Goal: Task Accomplishment & Management: Complete application form

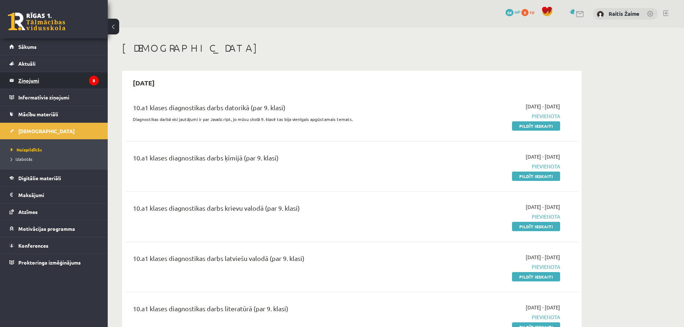
click at [59, 80] on legend "Ziņojumi 8" at bounding box center [58, 80] width 80 height 17
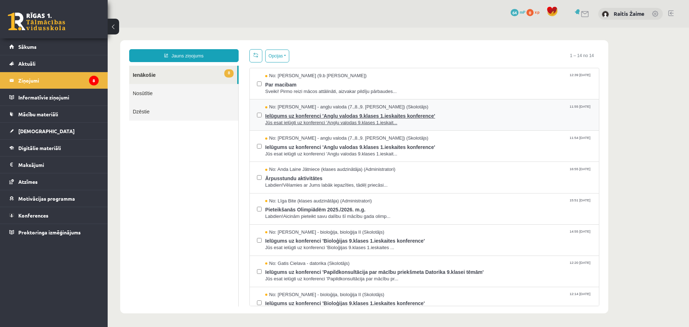
click at [501, 112] on span "Ielūgums uz konferenci 'Angļu valodas 9.klases 1.ieskaites konference'" at bounding box center [428, 115] width 327 height 9
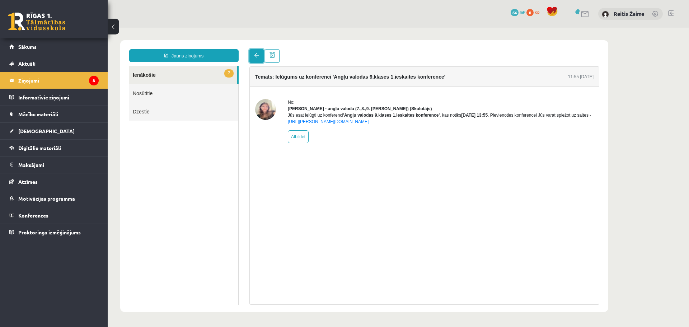
click at [257, 57] on span at bounding box center [256, 55] width 5 height 5
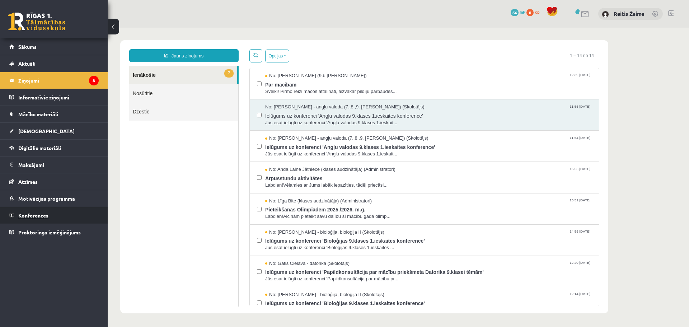
click at [38, 216] on span "Konferences" at bounding box center [33, 215] width 30 height 6
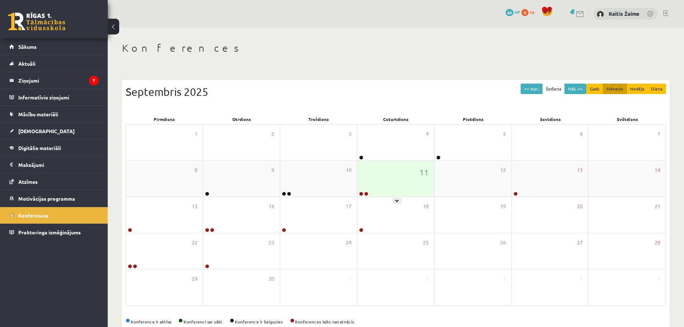
click at [388, 185] on div "11" at bounding box center [395, 179] width 77 height 36
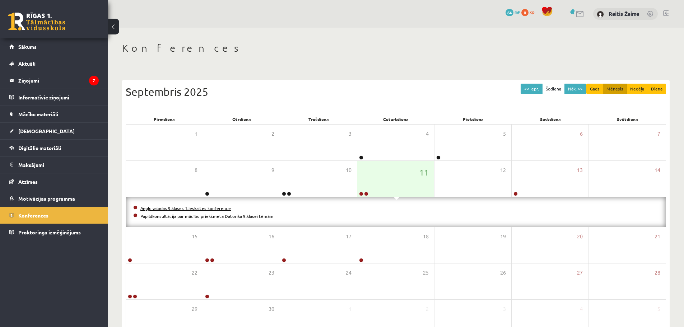
click at [156, 206] on link "Angļu valodas 9.klases 1.ieskaites konference" at bounding box center [185, 208] width 90 height 6
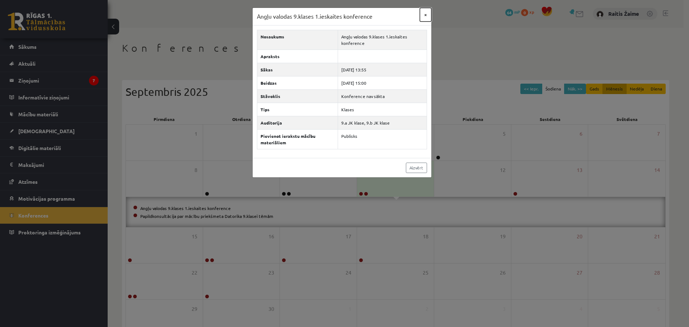
click at [426, 13] on button "×" at bounding box center [425, 15] width 11 height 14
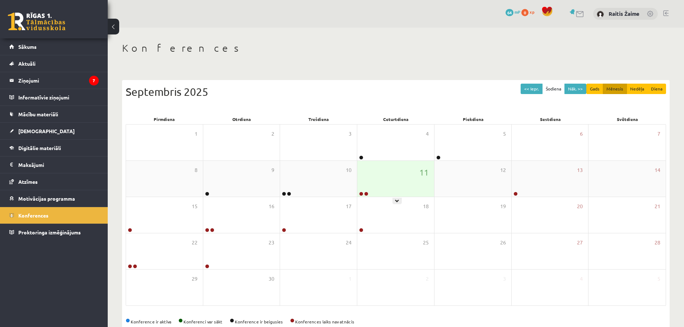
click at [393, 185] on div "11" at bounding box center [395, 179] width 77 height 36
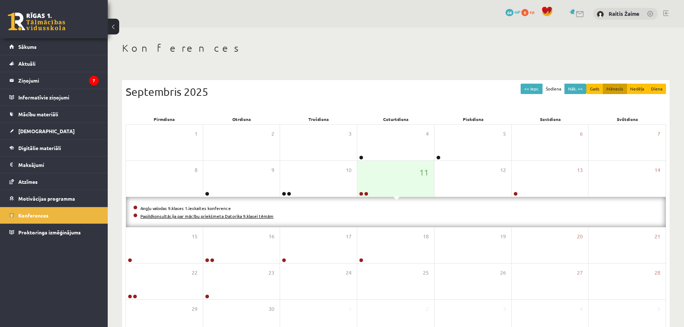
click at [178, 216] on link "Papildkonsultācija par mācību priekšmeta Datorika 9.klasei tēmām" at bounding box center [206, 216] width 133 height 6
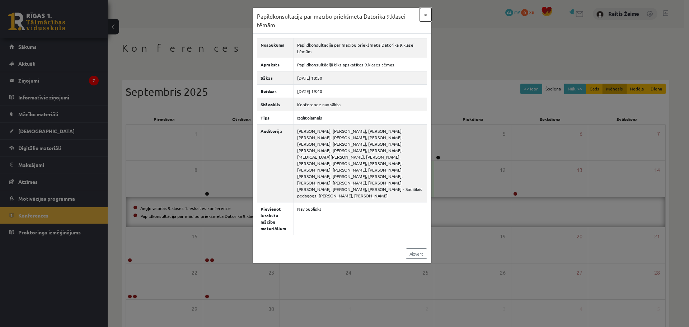
click at [430, 16] on button "×" at bounding box center [425, 15] width 11 height 14
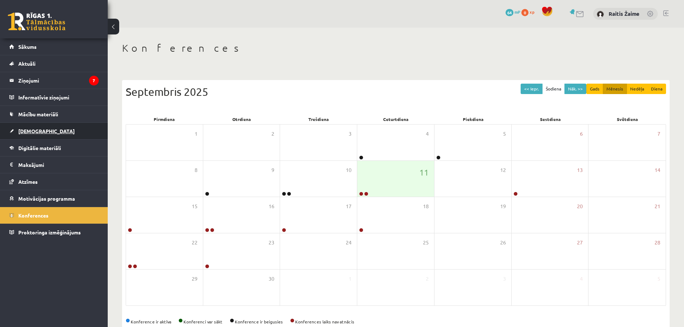
click at [22, 129] on span "[DEMOGRAPHIC_DATA]" at bounding box center [46, 131] width 56 height 6
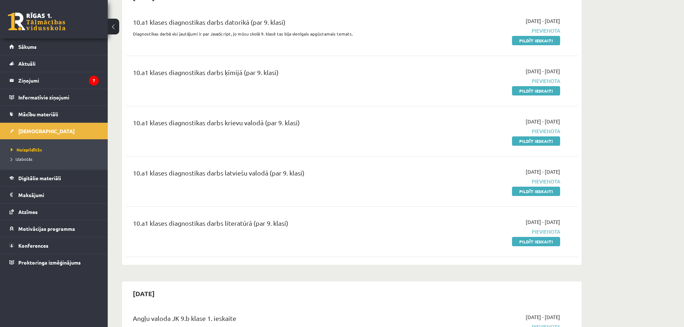
scroll to position [38, 0]
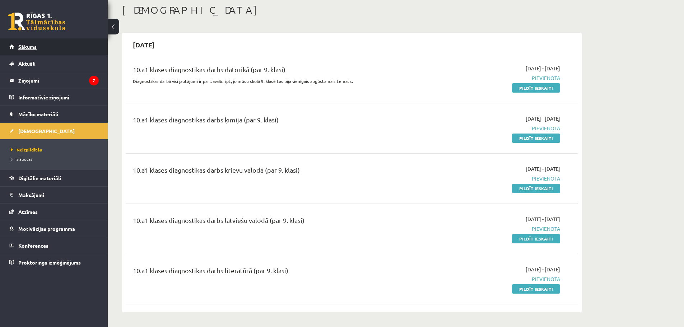
click at [28, 49] on span "Sākums" at bounding box center [27, 46] width 18 height 6
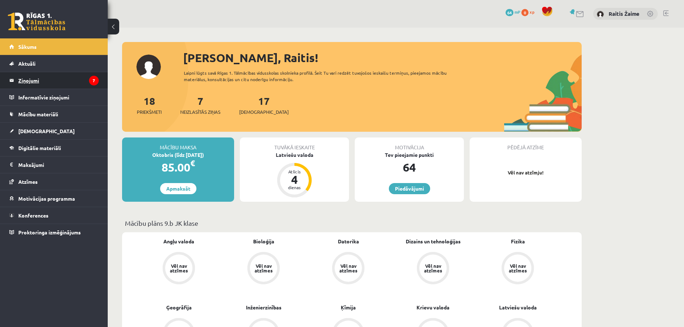
click at [36, 80] on legend "Ziņojumi 7" at bounding box center [58, 80] width 80 height 17
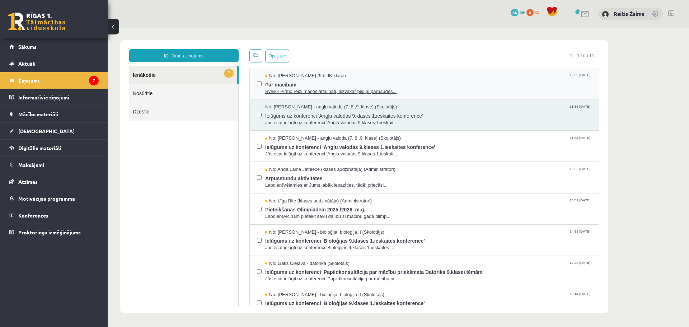
click at [433, 82] on span "Par macibam" at bounding box center [428, 83] width 327 height 9
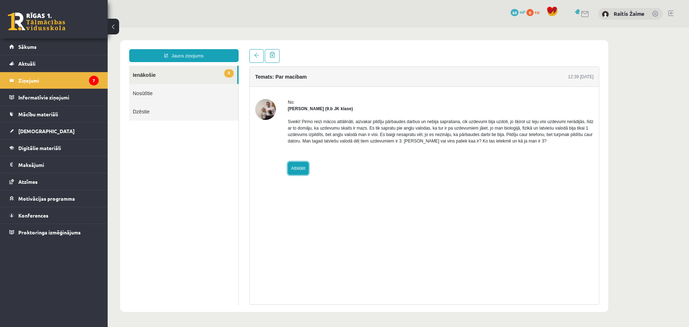
click at [300, 168] on link "Atbildēt" at bounding box center [298, 168] width 21 height 13
type input "**********"
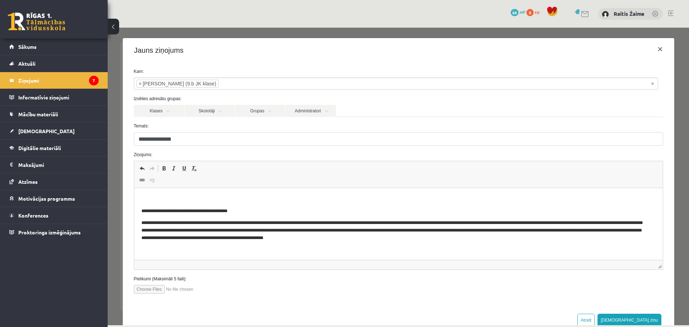
click at [111, 24] on button at bounding box center [113, 27] width 11 height 16
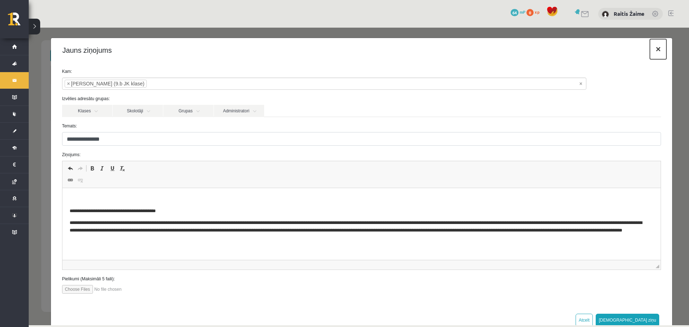
click at [650, 51] on button "×" at bounding box center [658, 49] width 17 height 20
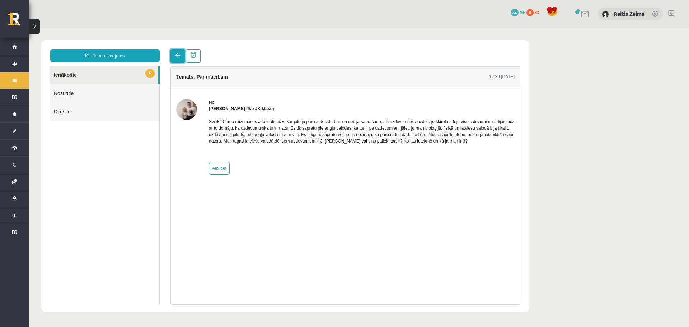
click at [178, 56] on span at bounding box center [177, 55] width 5 height 5
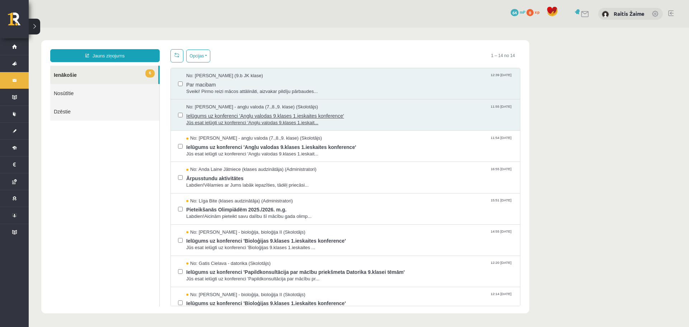
click at [366, 111] on span "Ielūgums uz konferenci 'Angļu valodas 9.klases 1.ieskaites konference'" at bounding box center [349, 115] width 327 height 9
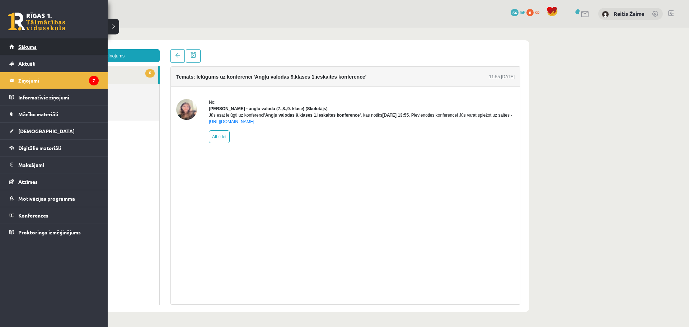
click at [30, 47] on span "Sākums" at bounding box center [27, 46] width 18 height 6
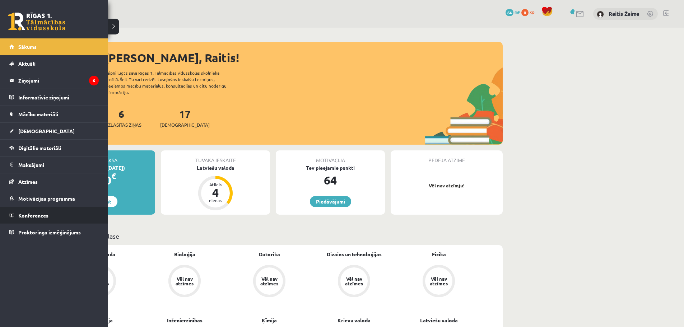
click at [23, 215] on span "Konferences" at bounding box center [33, 215] width 30 height 6
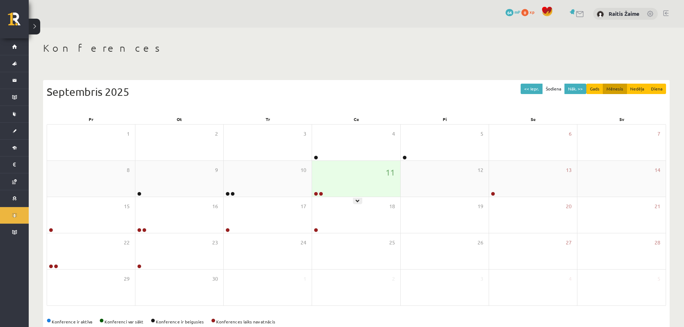
click at [368, 187] on div "11" at bounding box center [356, 179] width 88 height 36
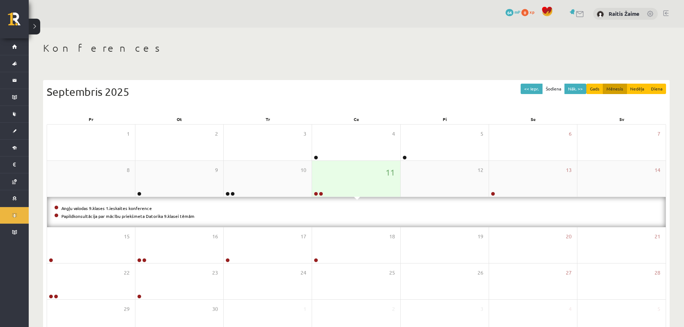
click at [354, 180] on div "11" at bounding box center [356, 179] width 88 height 36
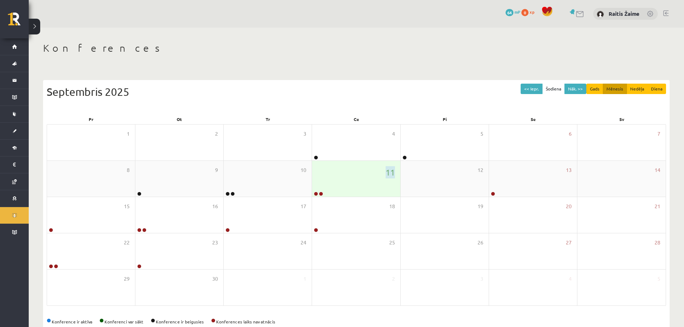
click at [354, 180] on div "11" at bounding box center [356, 179] width 88 height 36
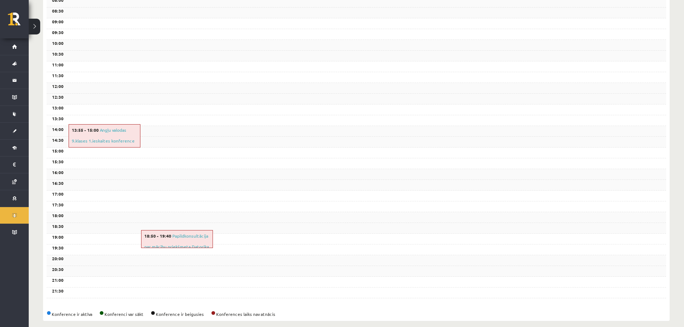
scroll to position [164, 0]
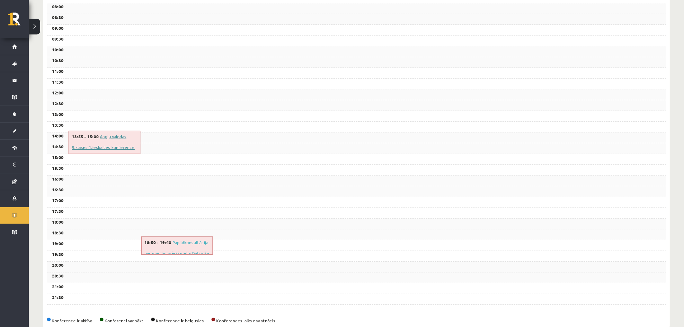
click at [122, 146] on link "Angļu valodas 9.klases 1.ieskaites konference" at bounding box center [103, 142] width 63 height 17
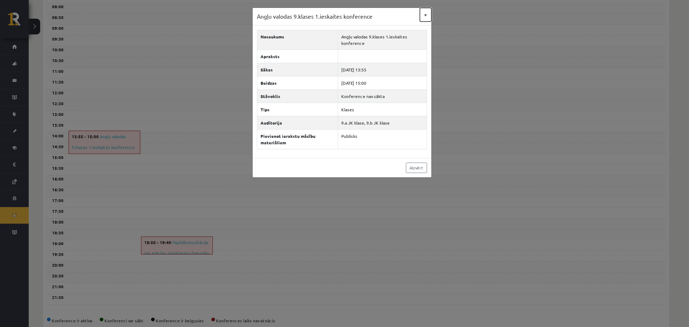
click at [426, 12] on button "×" at bounding box center [425, 15] width 11 height 14
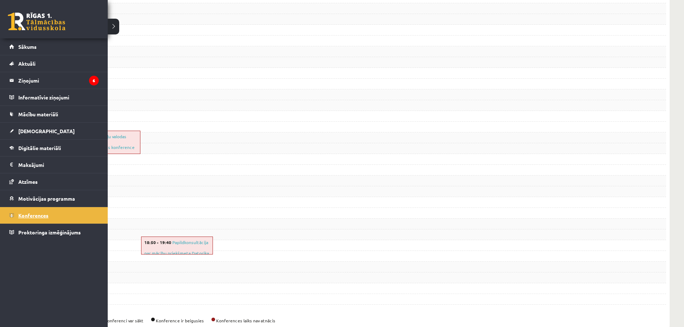
click at [36, 216] on span "Konferences" at bounding box center [33, 215] width 30 height 6
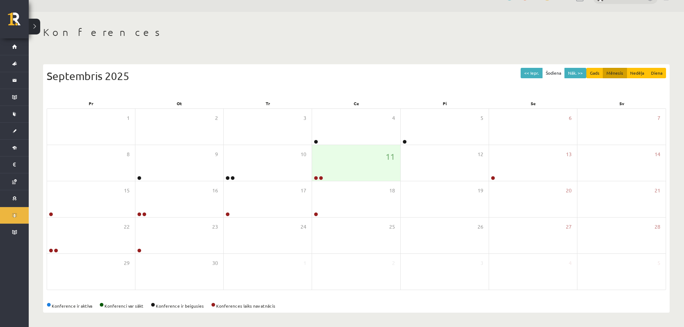
scroll to position [16, 0]
click at [357, 168] on div "11" at bounding box center [356, 163] width 88 height 36
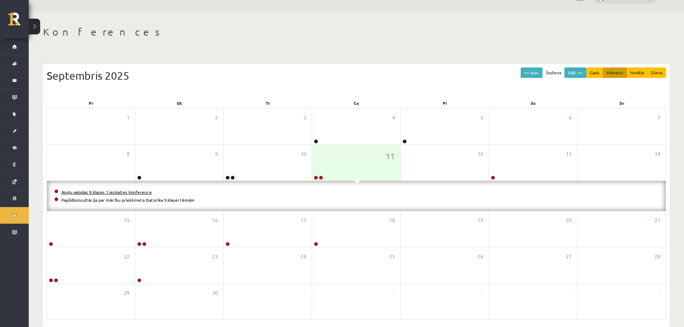
click at [86, 191] on link "Angļu valodas 9.klases 1.ieskaites konference" at bounding box center [106, 192] width 90 height 6
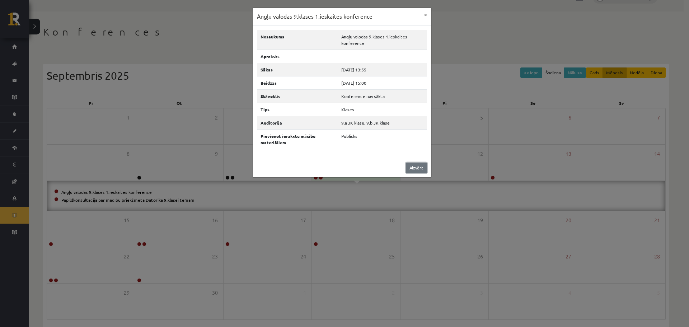
click at [408, 169] on link "Aizvērt" at bounding box center [416, 168] width 21 height 10
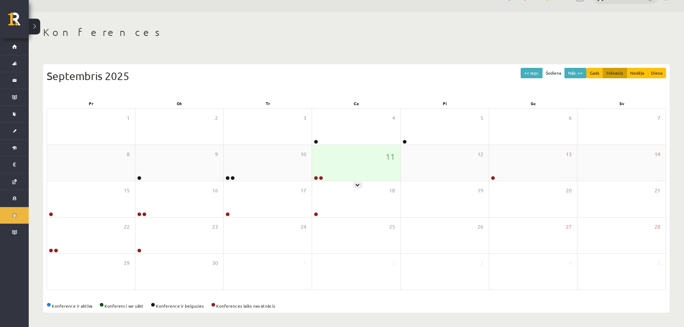
click at [363, 167] on div "11" at bounding box center [356, 163] width 88 height 36
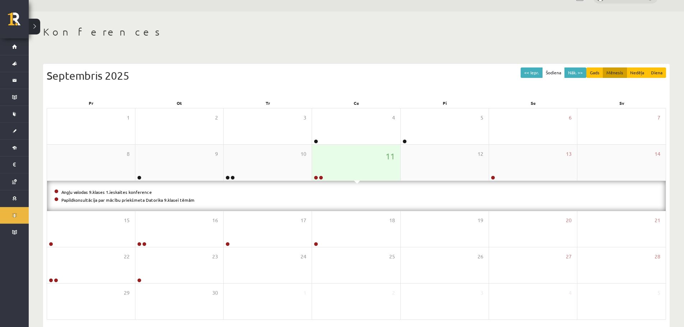
click at [347, 167] on div "11" at bounding box center [356, 163] width 88 height 36
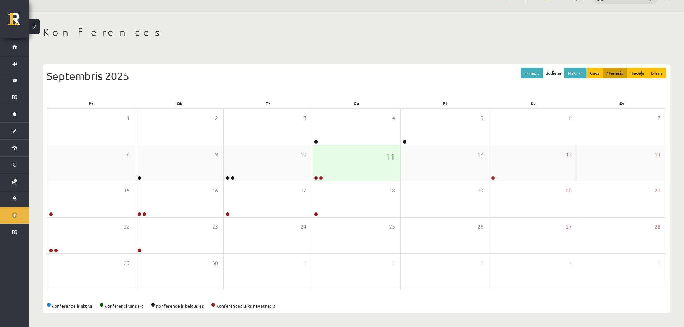
drag, startPoint x: 352, startPoint y: 160, endPoint x: 350, endPoint y: 166, distance: 6.0
click at [352, 164] on div "11" at bounding box center [356, 163] width 88 height 36
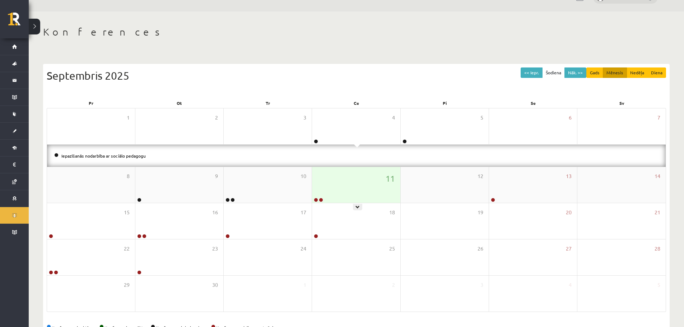
click at [332, 183] on div "11" at bounding box center [356, 185] width 88 height 36
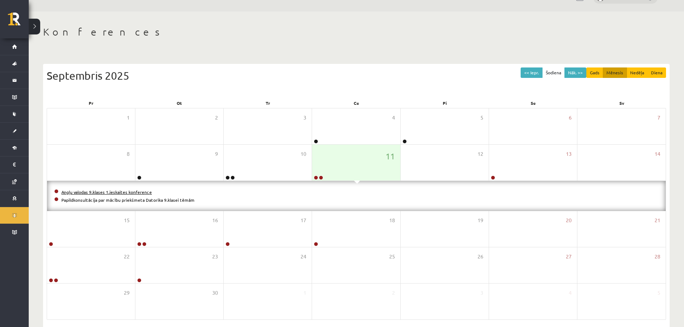
click at [123, 191] on link "Angļu valodas 9.klases 1.ieskaites konference" at bounding box center [106, 192] width 90 height 6
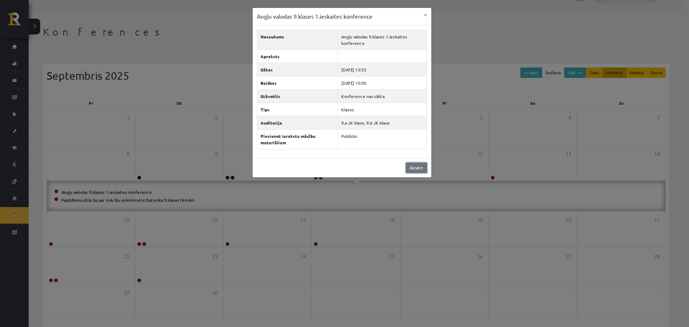
click at [413, 167] on link "Aizvērt" at bounding box center [416, 168] width 21 height 10
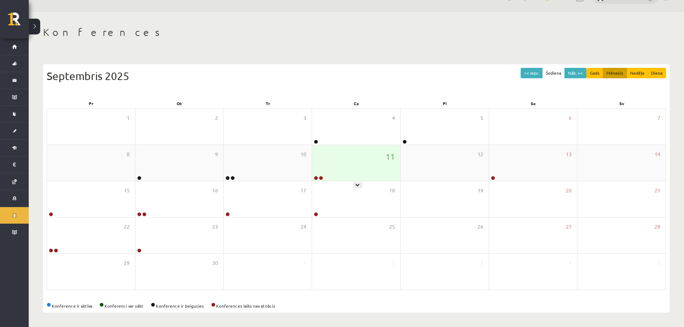
click at [369, 168] on div "11" at bounding box center [356, 163] width 88 height 36
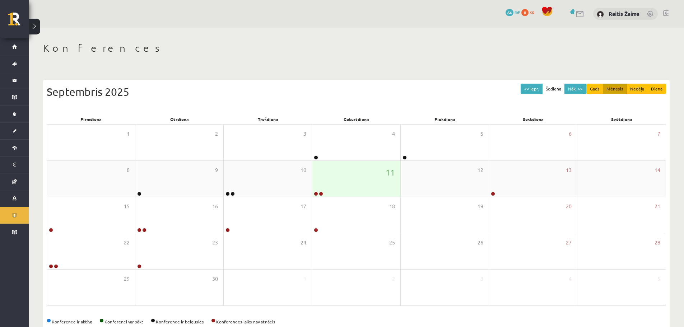
scroll to position [16, 0]
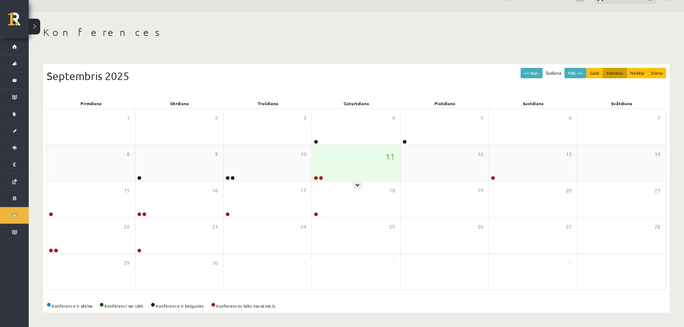
click at [357, 168] on div "11" at bounding box center [356, 163] width 88 height 36
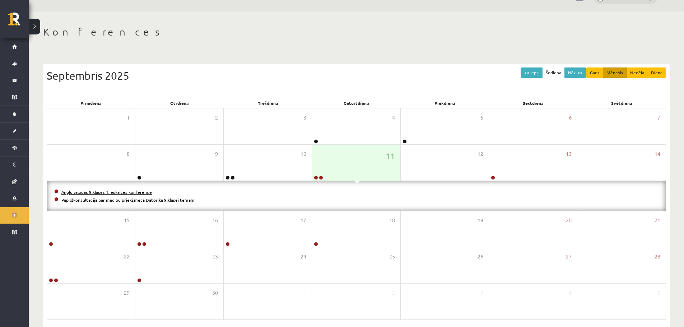
click at [92, 193] on link "Angļu valodas 9.klases 1.ieskaites konference" at bounding box center [106, 192] width 90 height 6
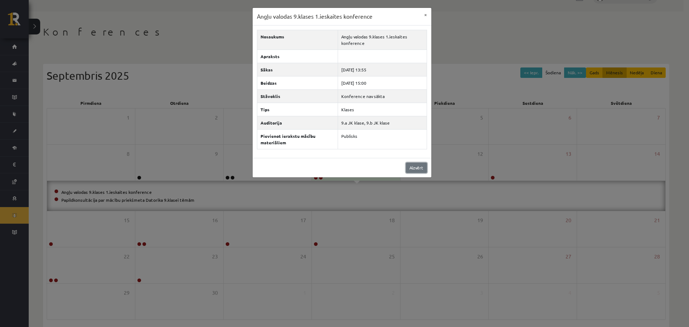
click at [416, 164] on link "Aizvērt" at bounding box center [416, 168] width 21 height 10
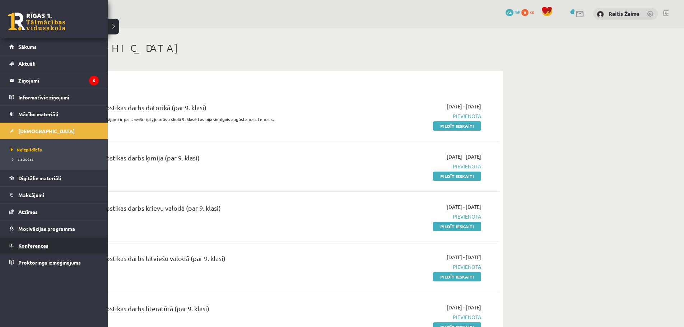
click at [25, 247] on span "Konferences" at bounding box center [33, 245] width 30 height 6
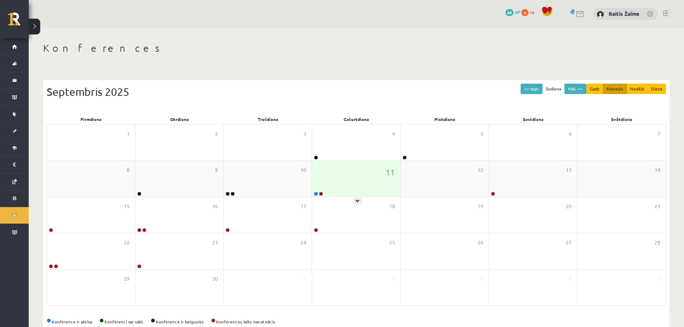
click at [363, 183] on div "11" at bounding box center [356, 179] width 88 height 36
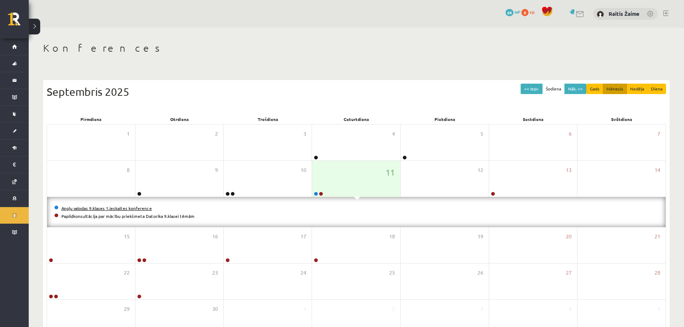
click at [114, 206] on link "Angļu valodas 9.klases 1.ieskaites konference" at bounding box center [106, 208] width 90 height 6
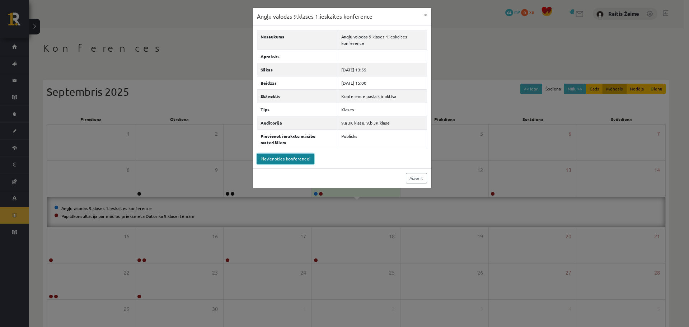
click at [273, 159] on link "Pievienoties konferencei" at bounding box center [285, 159] width 57 height 10
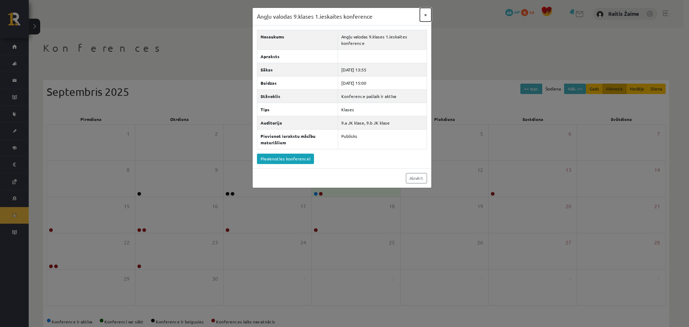
click at [423, 12] on button "×" at bounding box center [425, 15] width 11 height 14
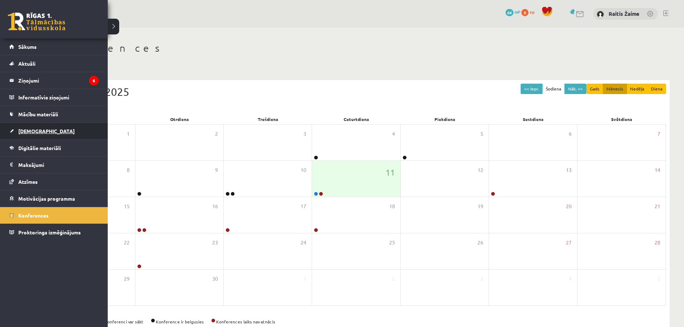
click at [24, 128] on span "[DEMOGRAPHIC_DATA]" at bounding box center [46, 131] width 56 height 6
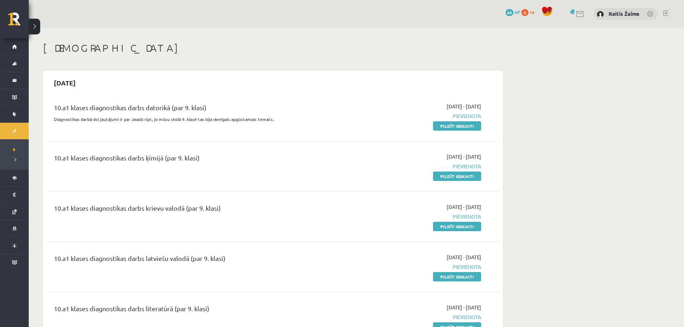
scroll to position [47, 0]
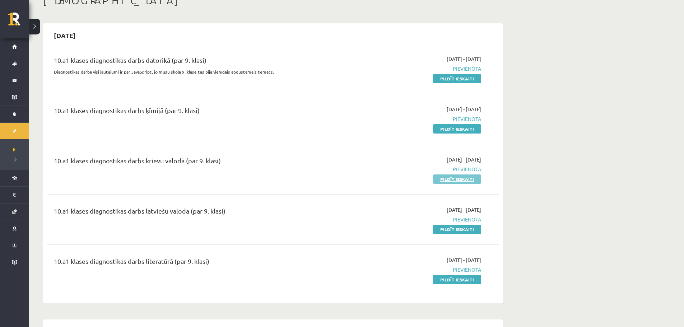
click at [462, 177] on link "Pildīt ieskaiti" at bounding box center [457, 178] width 48 height 9
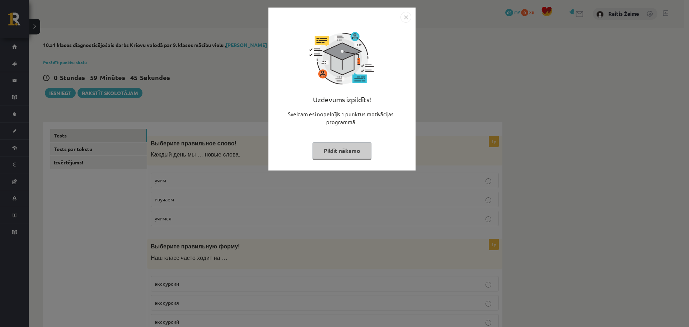
click at [406, 22] on img "Close" at bounding box center [406, 17] width 11 height 11
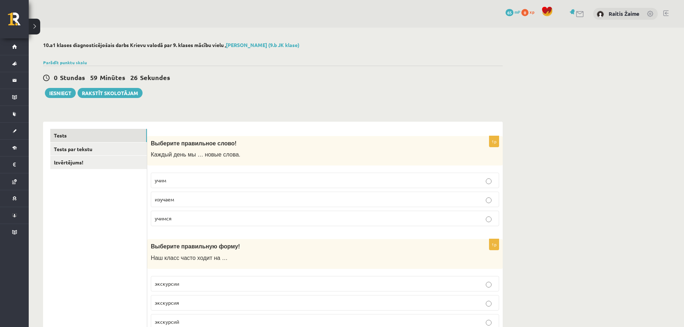
click at [181, 222] on p "учимся" at bounding box center [325, 219] width 340 height 8
click at [465, 206] on label "изучаем" at bounding box center [325, 199] width 348 height 15
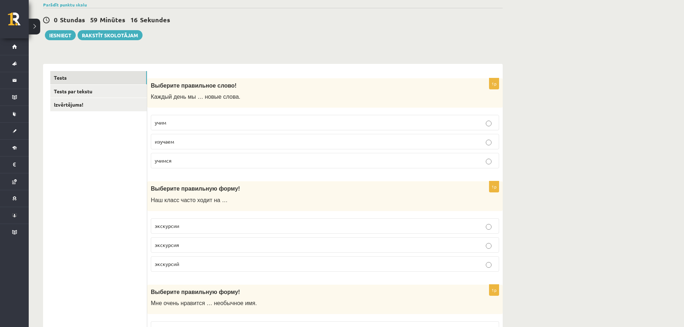
scroll to position [61, 0]
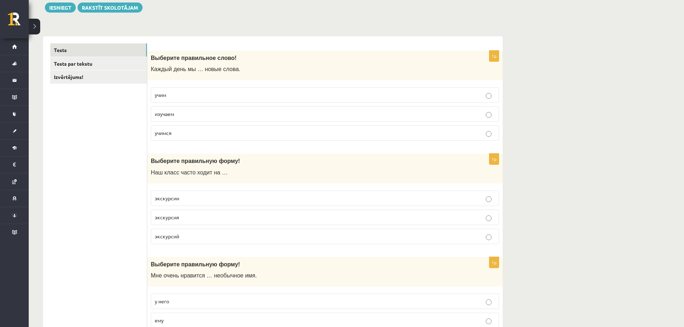
scroll to position [97, 0]
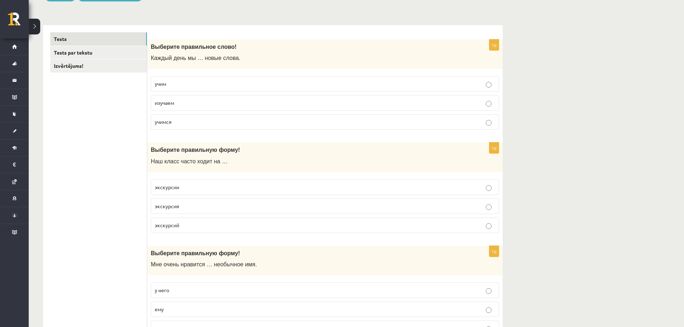
click at [201, 192] on label "экскурсии" at bounding box center [325, 186] width 348 height 15
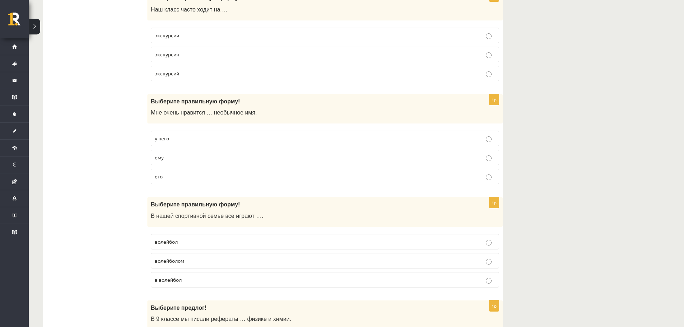
scroll to position [251, 0]
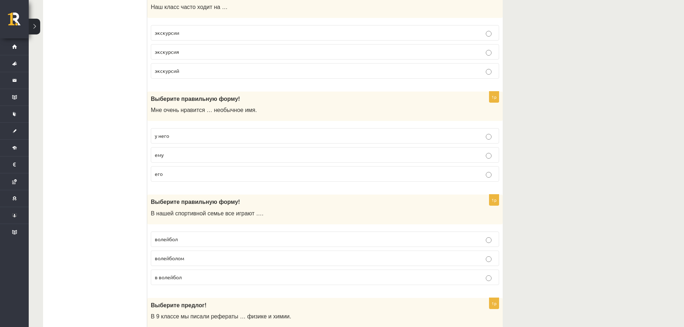
click at [191, 69] on p "экскурсий" at bounding box center [325, 71] width 340 height 8
click at [161, 138] on span "у него" at bounding box center [162, 135] width 14 height 6
click at [467, 179] on label "его" at bounding box center [325, 173] width 348 height 15
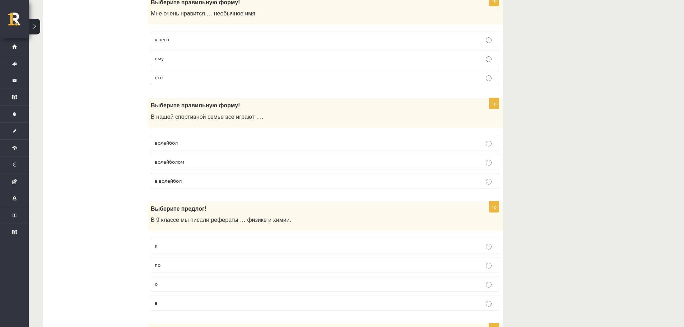
scroll to position [370, 0]
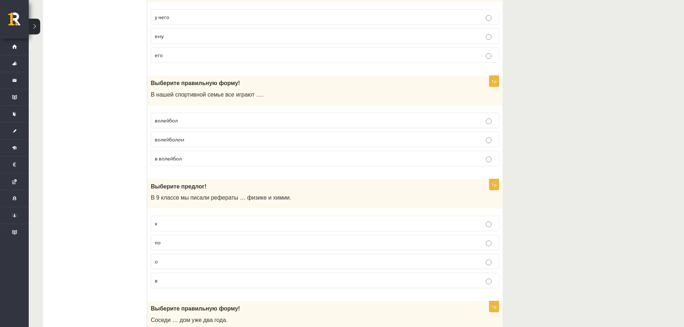
click at [377, 144] on label "волейболом" at bounding box center [325, 139] width 348 height 15
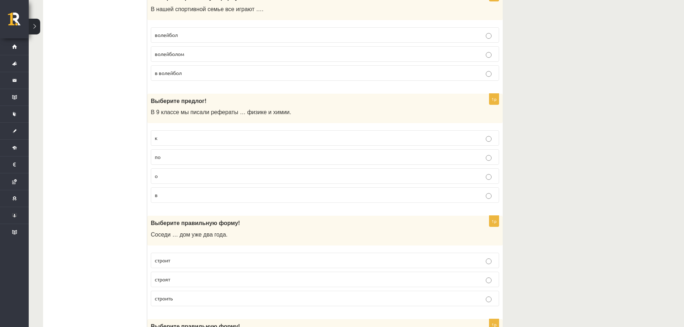
scroll to position [458, 0]
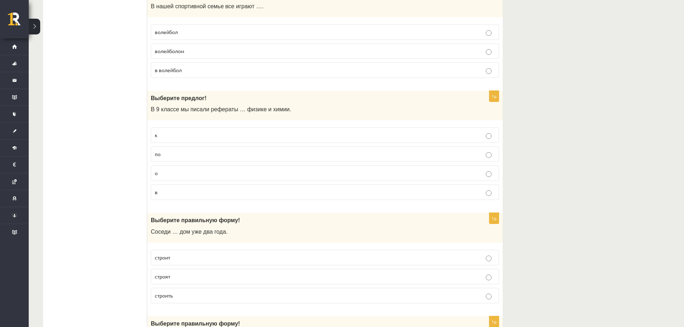
click at [184, 196] on p "в" at bounding box center [325, 192] width 340 height 8
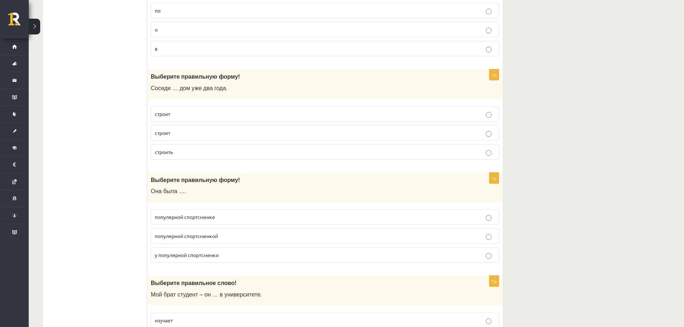
scroll to position [610, 0]
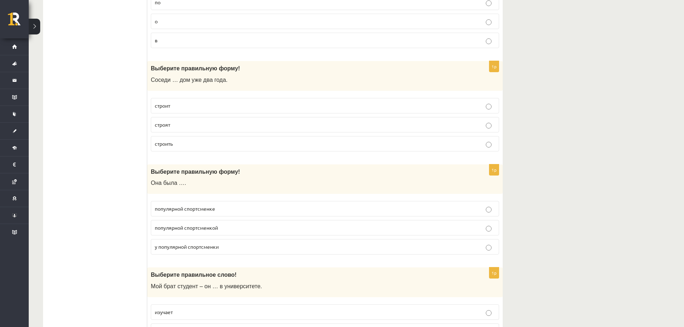
click at [163, 131] on label "строят" at bounding box center [325, 124] width 348 height 15
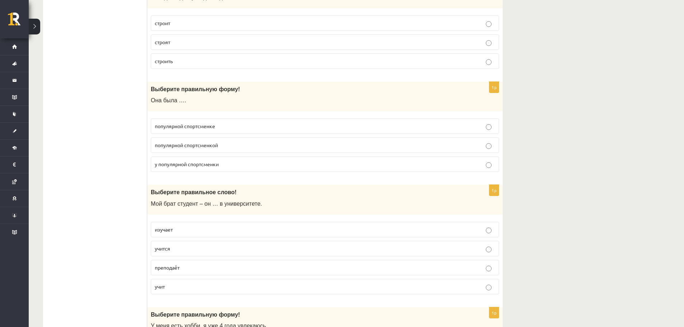
scroll to position [695, 0]
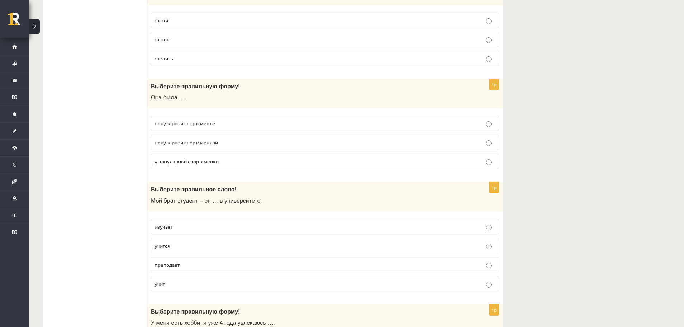
click at [166, 155] on label "у популярной спортсменки" at bounding box center [325, 161] width 348 height 15
click at [243, 146] on p "популярной спортсменкой" at bounding box center [325, 143] width 340 height 8
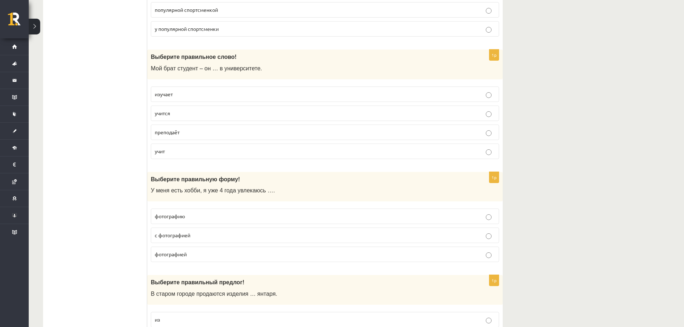
scroll to position [831, 0]
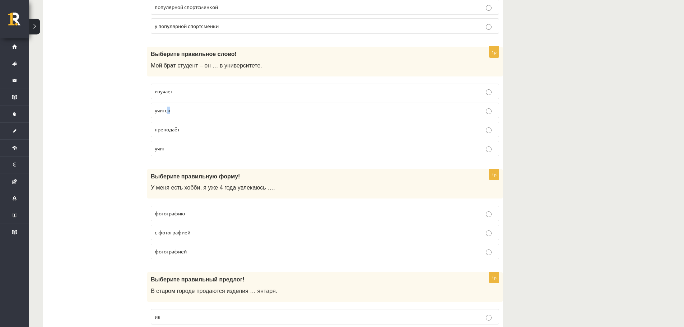
click at [182, 115] on label "учится" at bounding box center [325, 110] width 348 height 15
click at [183, 127] on p "преподаёт" at bounding box center [325, 130] width 340 height 8
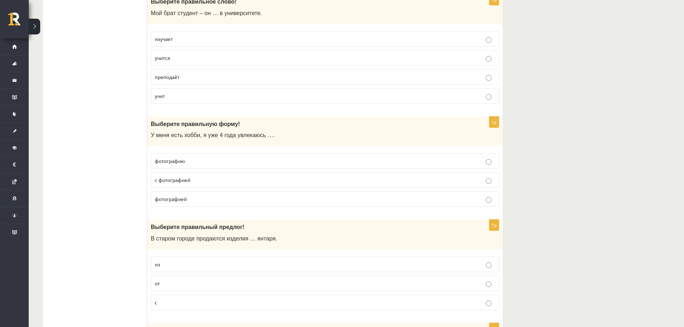
click at [202, 200] on p "фотографией" at bounding box center [325, 199] width 340 height 8
click at [184, 162] on span "фотографию" at bounding box center [170, 161] width 30 height 6
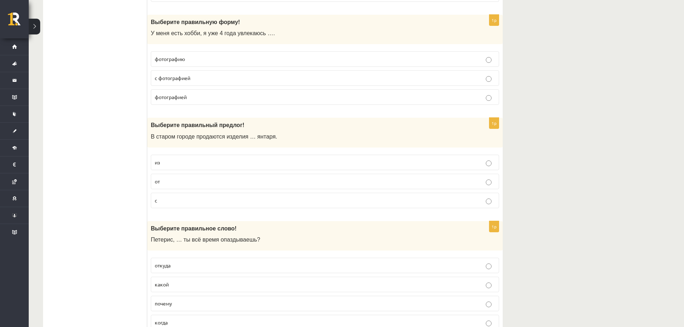
scroll to position [1001, 0]
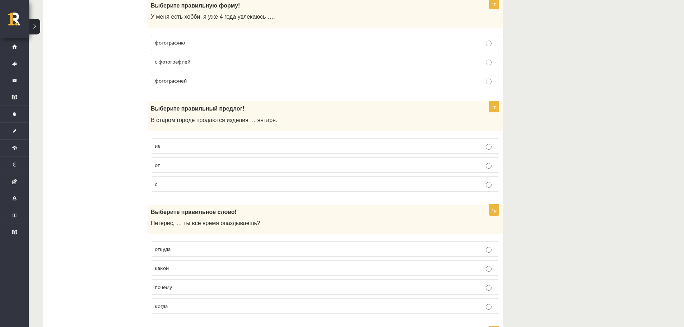
click at [187, 165] on p "от" at bounding box center [325, 165] width 340 height 8
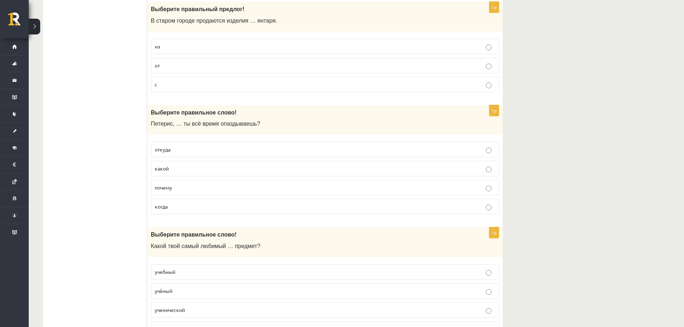
scroll to position [1123, 0]
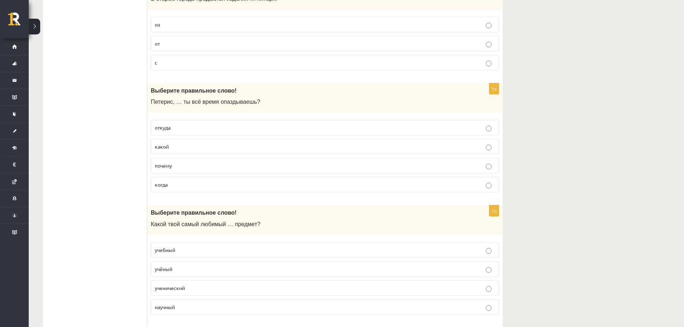
click at [168, 168] on span "почему" at bounding box center [163, 165] width 17 height 6
drag, startPoint x: 683, startPoint y: 172, endPoint x: 686, endPoint y: 186, distance: 13.8
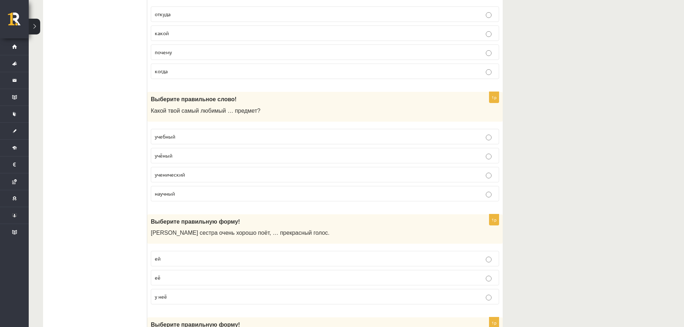
scroll to position [1244, 0]
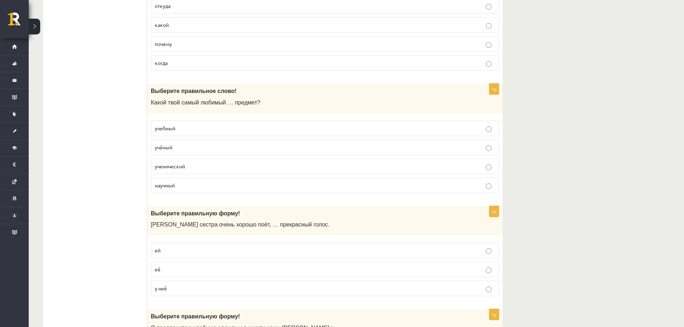
click at [192, 148] on p "учёный" at bounding box center [325, 148] width 340 height 8
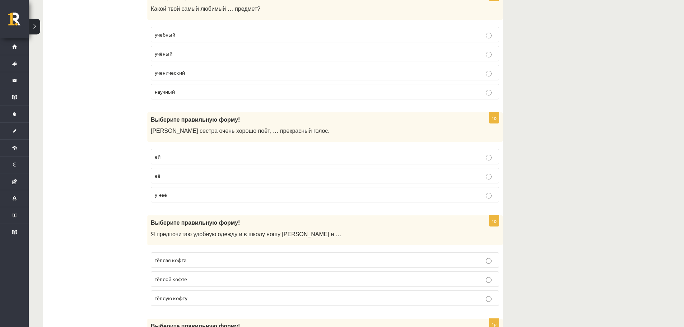
scroll to position [1385, 0]
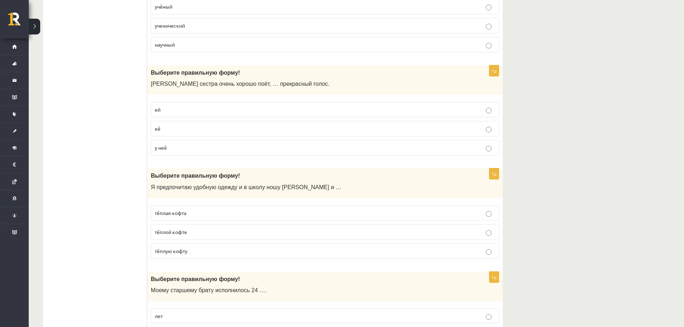
click at [182, 107] on p "ей" at bounding box center [325, 110] width 340 height 8
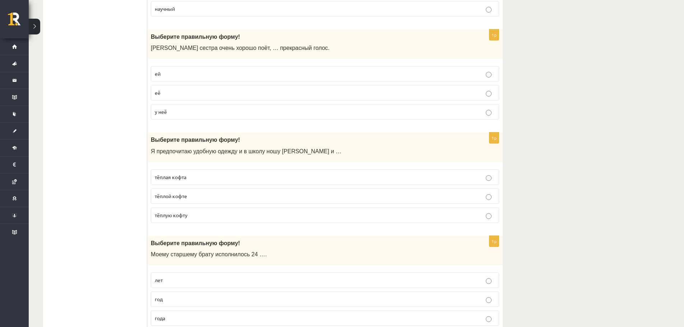
scroll to position [1435, 0]
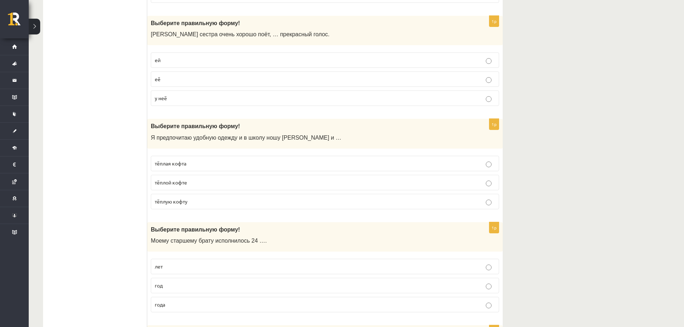
click at [205, 186] on p "тёплой кофте" at bounding box center [325, 183] width 340 height 8
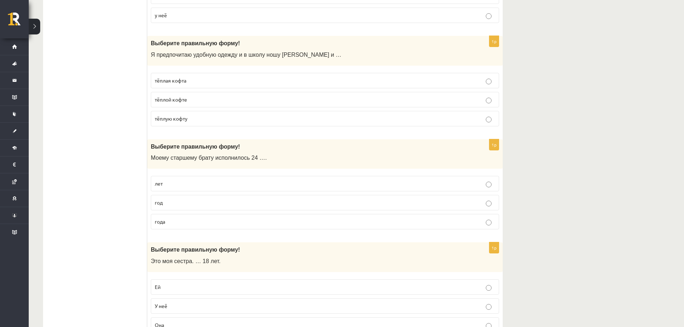
scroll to position [1531, 0]
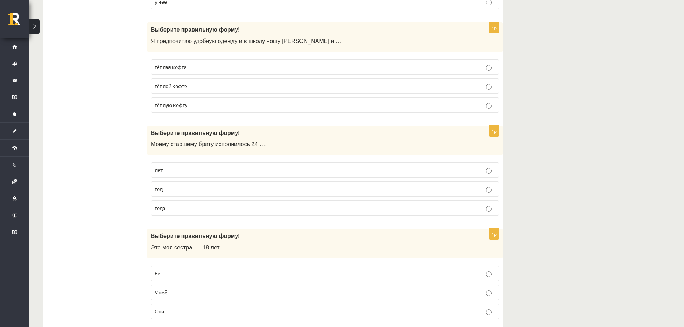
click at [171, 169] on p "лет" at bounding box center [325, 170] width 340 height 8
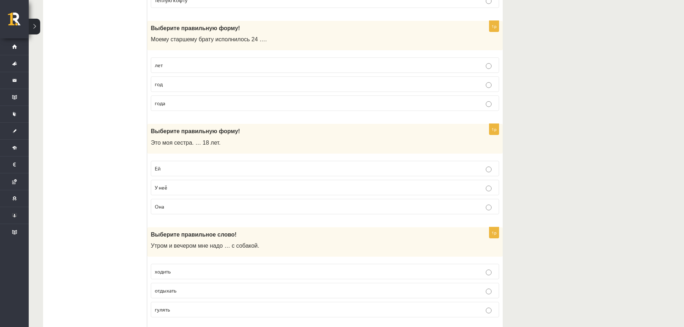
scroll to position [1641, 0]
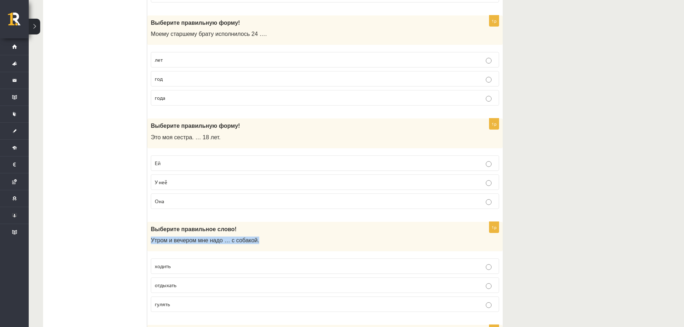
drag, startPoint x: 576, startPoint y: 186, endPoint x: 555, endPoint y: 216, distance: 37.6
click at [195, 160] on p "Ей" at bounding box center [325, 163] width 340 height 8
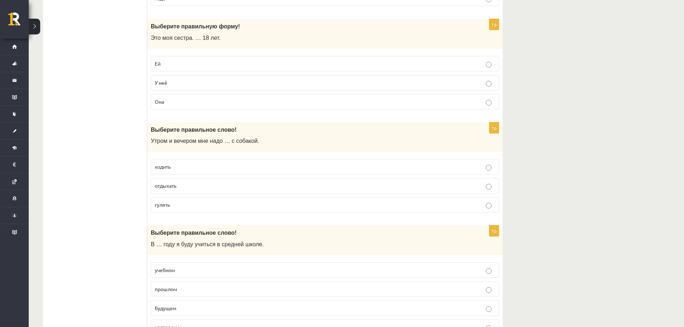
scroll to position [1744, 0]
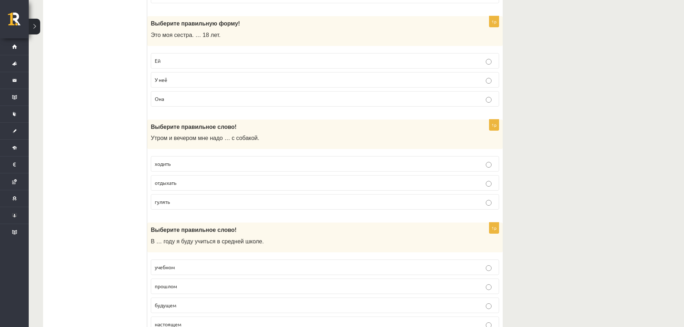
click at [204, 204] on p "гулять" at bounding box center [325, 202] width 340 height 8
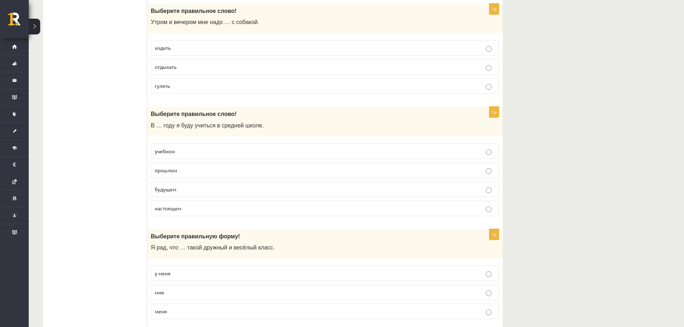
scroll to position [1862, 0]
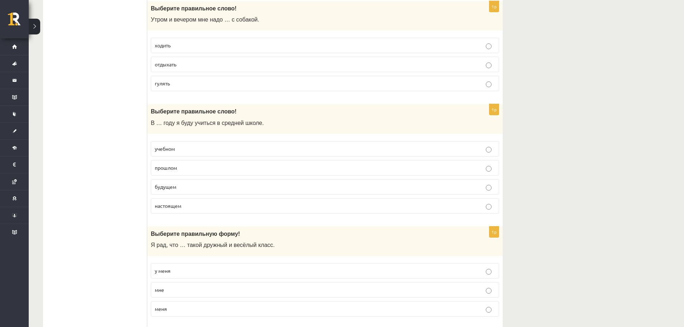
click at [178, 190] on p "будущем" at bounding box center [325, 187] width 340 height 8
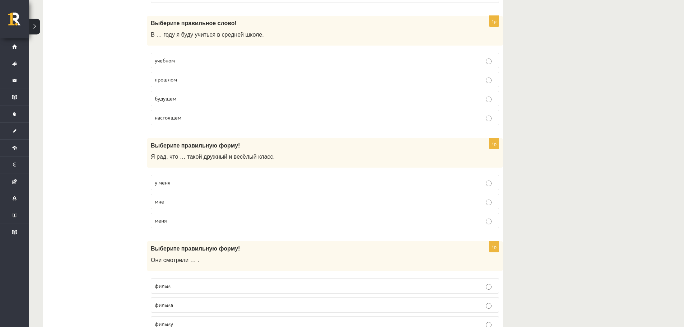
scroll to position [1970, 0]
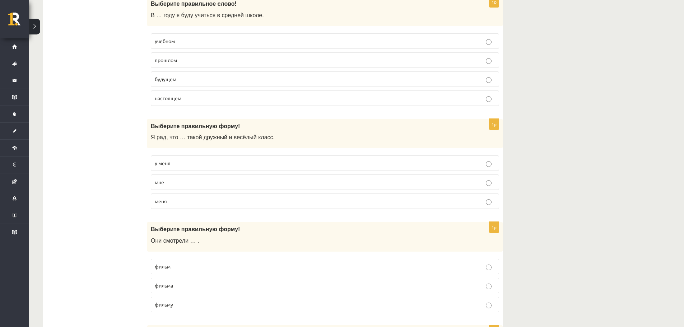
click at [176, 167] on p "у меня" at bounding box center [325, 163] width 340 height 8
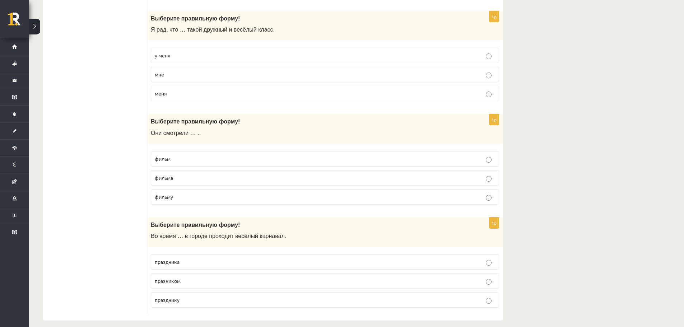
scroll to position [2086, 0]
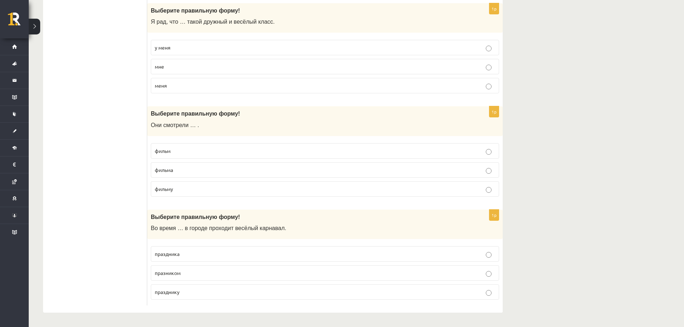
click at [178, 153] on p "фильм" at bounding box center [325, 151] width 340 height 8
click at [195, 252] on p "праздника" at bounding box center [325, 254] width 340 height 8
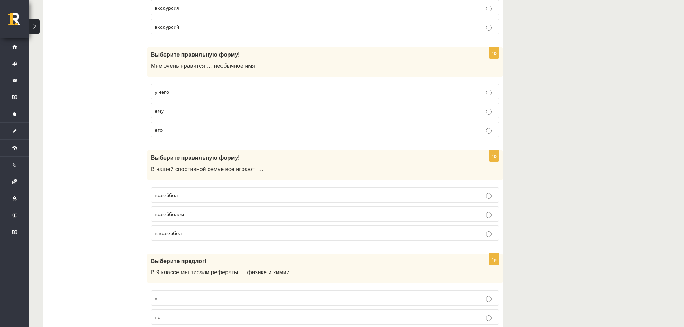
scroll to position [72, 0]
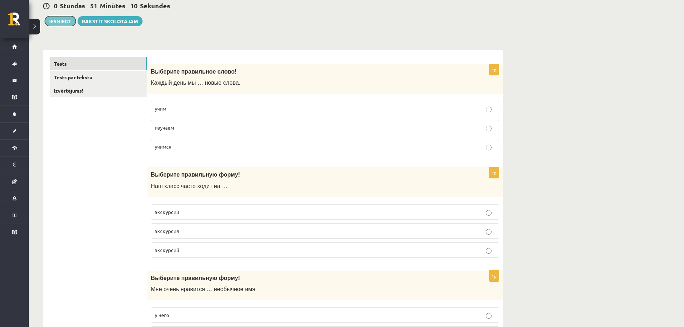
click at [56, 22] on button "Iesniegt" at bounding box center [60, 21] width 31 height 10
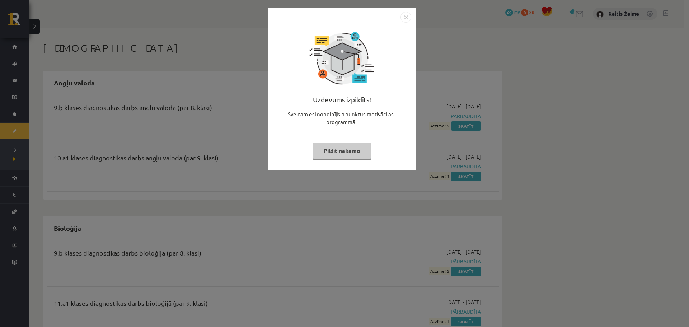
click at [406, 13] on img "Close" at bounding box center [406, 17] width 11 height 11
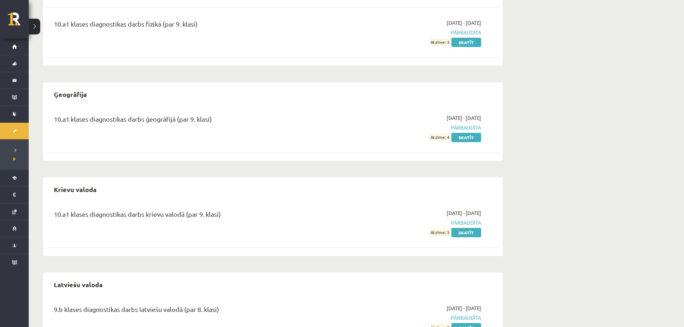
scroll to position [426, 0]
click at [477, 231] on link "Skatīt" at bounding box center [466, 231] width 30 height 9
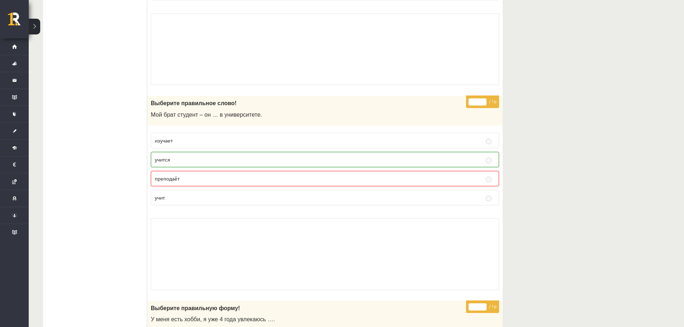
scroll to position [1355, 0]
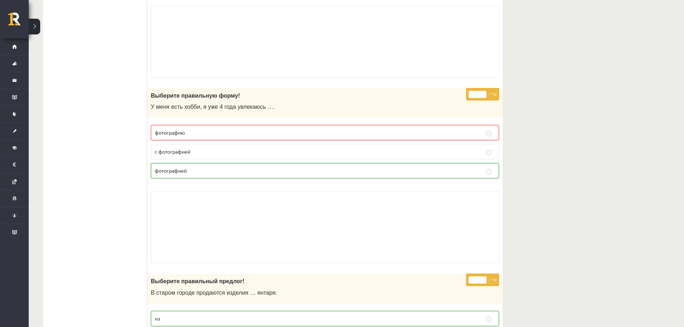
scroll to position [1563, 0]
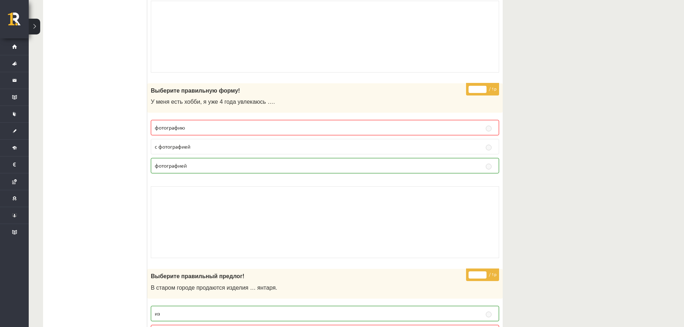
click at [494, 126] on p "фотографию" at bounding box center [325, 128] width 340 height 8
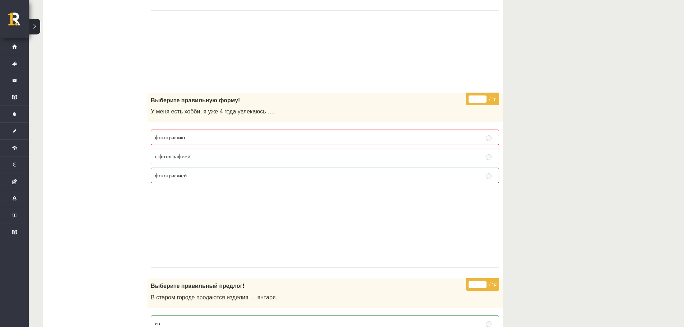
scroll to position [1544, 0]
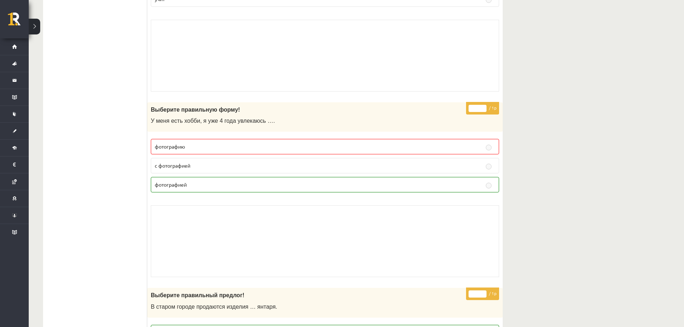
click at [455, 145] on p "фотографию" at bounding box center [325, 147] width 340 height 8
click at [455, 144] on p "фотографию" at bounding box center [325, 147] width 340 height 8
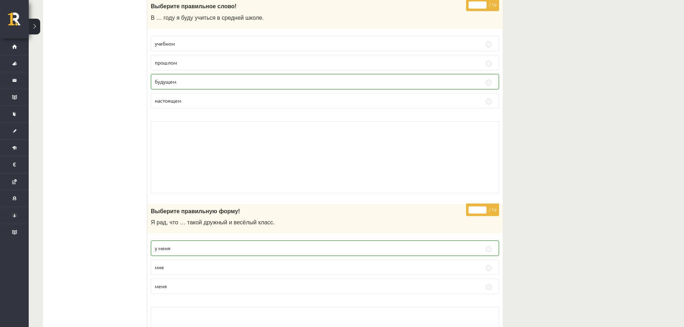
scroll to position [1742, 0]
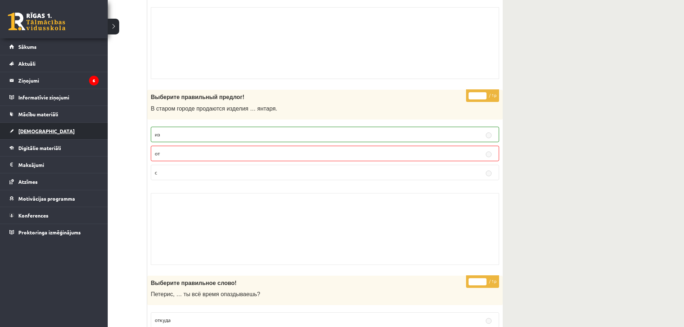
click at [32, 134] on link "[DEMOGRAPHIC_DATA]" at bounding box center [53, 131] width 89 height 17
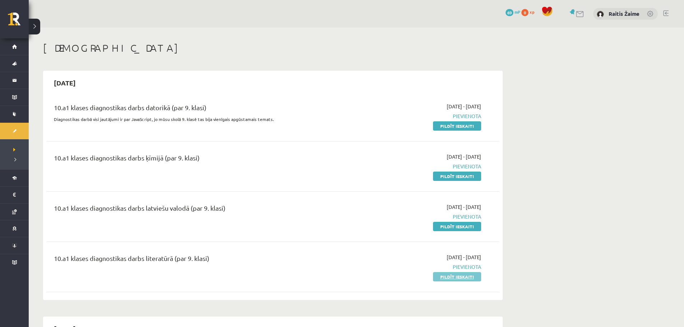
click at [450, 280] on link "Pildīt ieskaiti" at bounding box center [457, 276] width 48 height 9
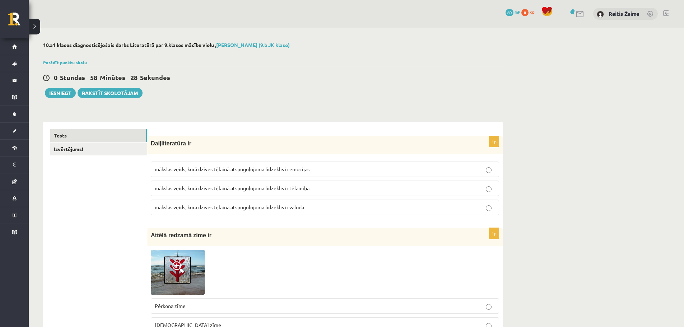
click at [293, 168] on span "mākslas veids, kurā dzīves tēlainā atspoguļojuma līdzeklis ir emocijas" at bounding box center [232, 169] width 155 height 6
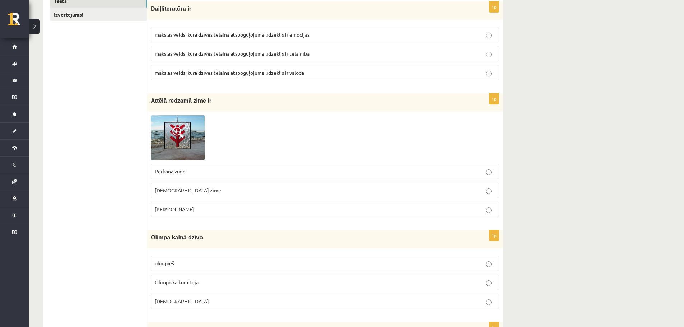
scroll to position [167, 0]
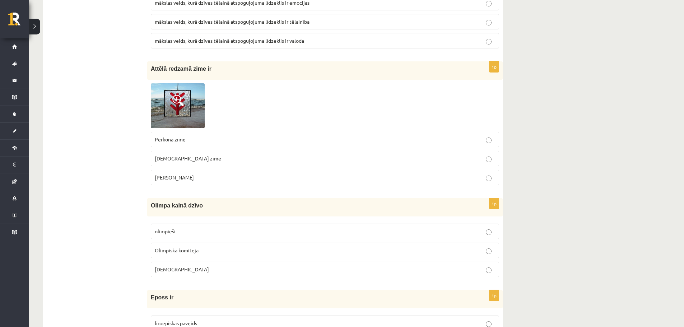
click at [206, 176] on p "[PERSON_NAME]" at bounding box center [325, 178] width 340 height 8
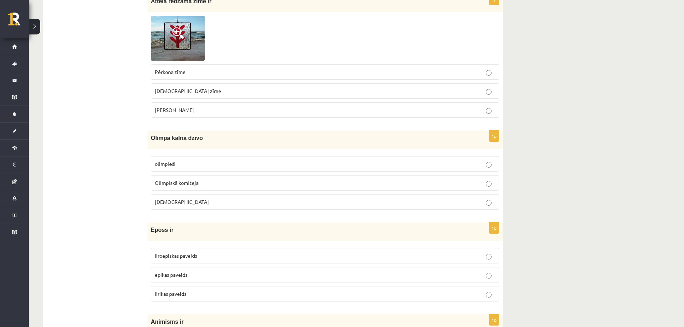
scroll to position [252, 0]
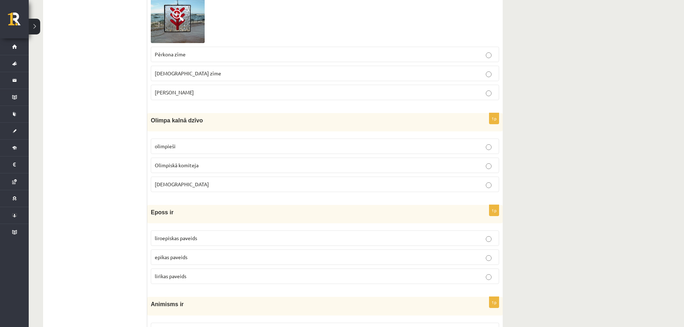
click at [185, 189] on label "Dievi" at bounding box center [325, 184] width 348 height 15
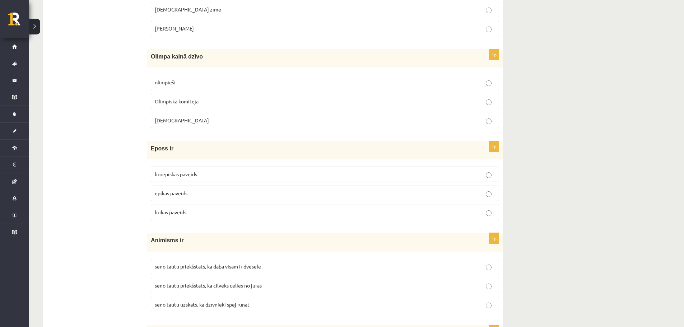
scroll to position [361, 0]
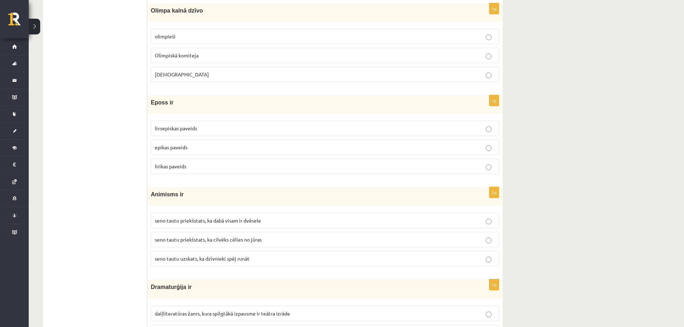
click at [184, 129] on span "liroepiskas paveids" at bounding box center [176, 128] width 42 height 6
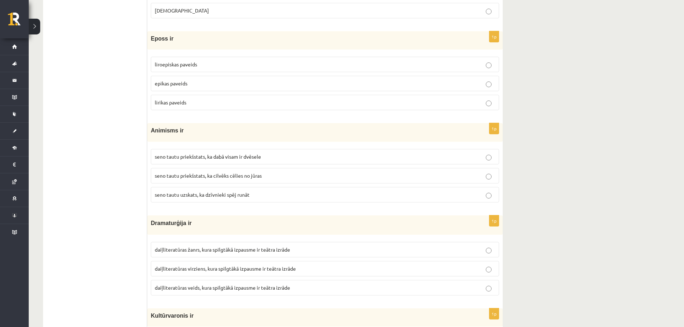
scroll to position [450, 0]
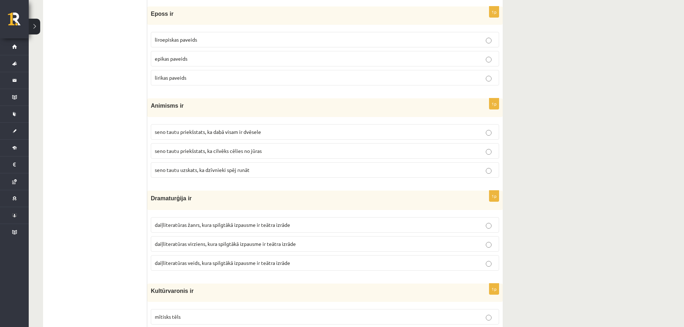
click at [178, 130] on span "seno tautu priekšstats, ka dabā visam ir dvēsele" at bounding box center [208, 131] width 106 height 6
drag, startPoint x: 683, startPoint y: 72, endPoint x: 686, endPoint y: 77, distance: 5.4
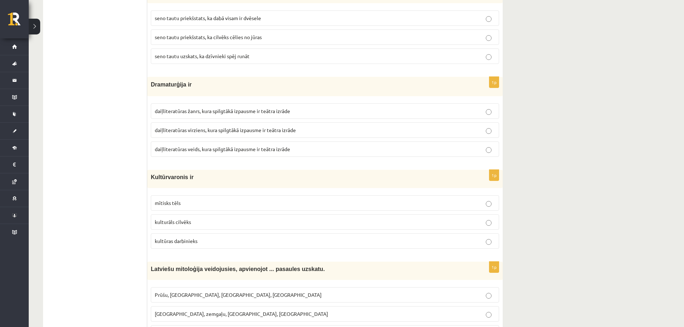
scroll to position [571, 0]
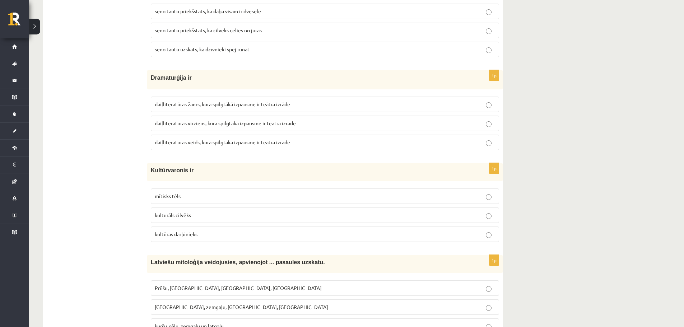
click at [261, 144] on span "daiļliteratūras veids, kura spilgtākā izpausme ir teātra izrāde" at bounding box center [222, 142] width 135 height 6
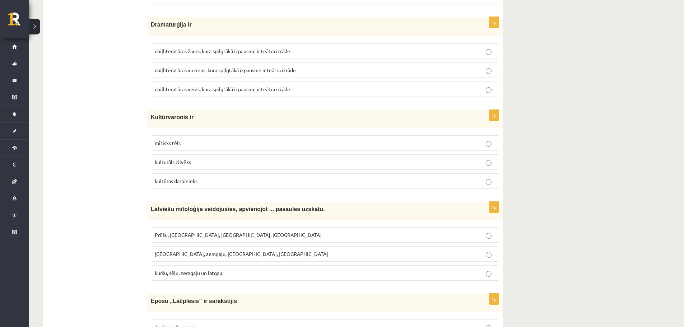
scroll to position [638, 0]
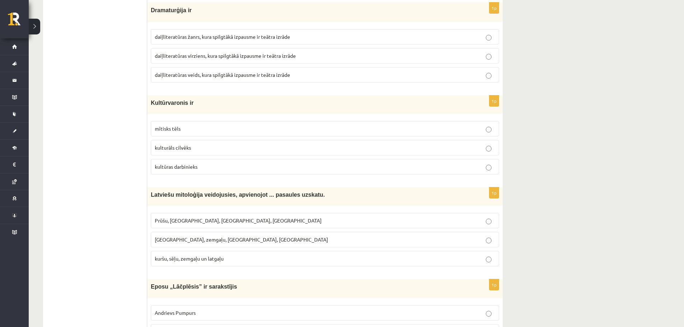
click at [200, 131] on p "mītisks tēls" at bounding box center [325, 129] width 340 height 8
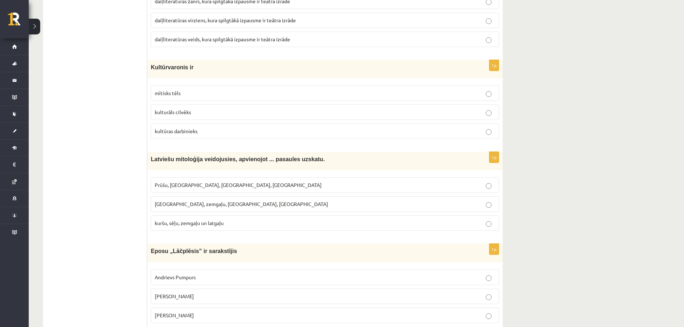
scroll to position [677, 0]
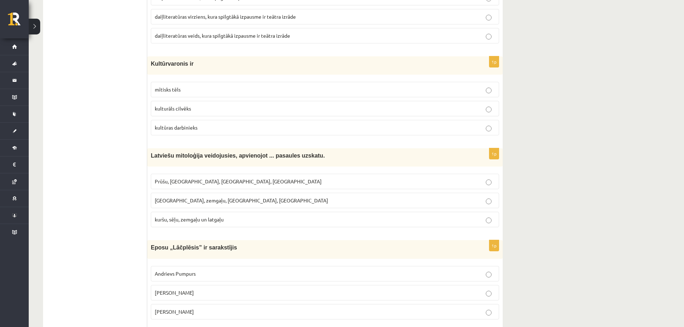
click at [193, 224] on label "kuršu, sēļu, zemgaļu un latgaļu" at bounding box center [325, 219] width 348 height 15
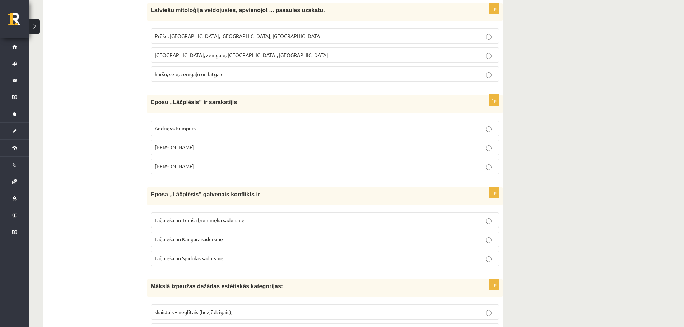
scroll to position [826, 0]
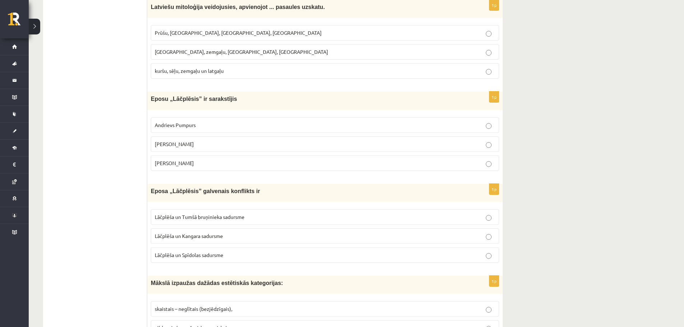
click at [179, 140] on p "[PERSON_NAME]" at bounding box center [325, 144] width 340 height 8
drag, startPoint x: 683, startPoint y: 107, endPoint x: 689, endPoint y: 111, distance: 7.3
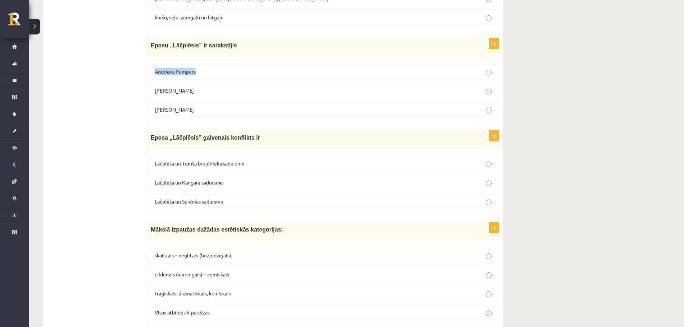
scroll to position [883, 0]
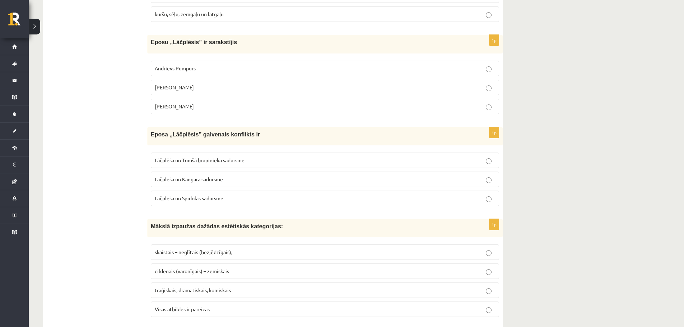
click at [238, 163] on span "Lāčplēša un Tumšā bruņinieka sadursme" at bounding box center [200, 160] width 90 height 6
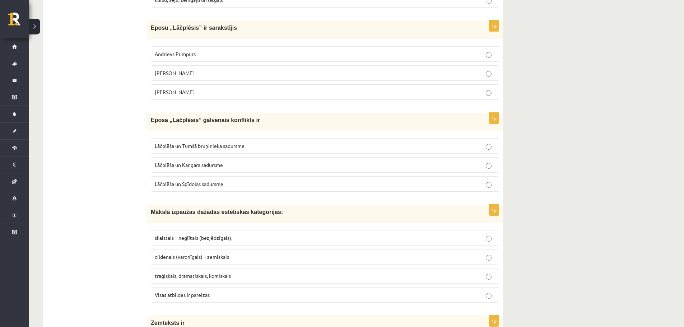
click at [466, 182] on p "Lāčplēša un Spīdolas sadursme" at bounding box center [325, 184] width 340 height 8
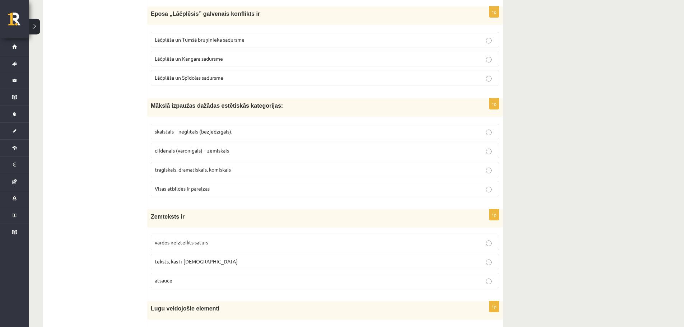
scroll to position [1007, 0]
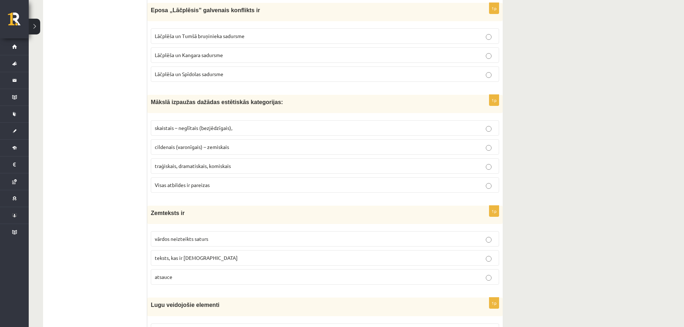
click at [248, 146] on p "cildenais (varonīgais) – zemiskais" at bounding box center [325, 147] width 340 height 8
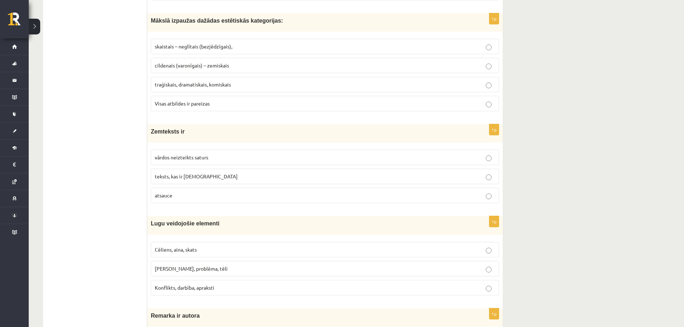
scroll to position [1103, 0]
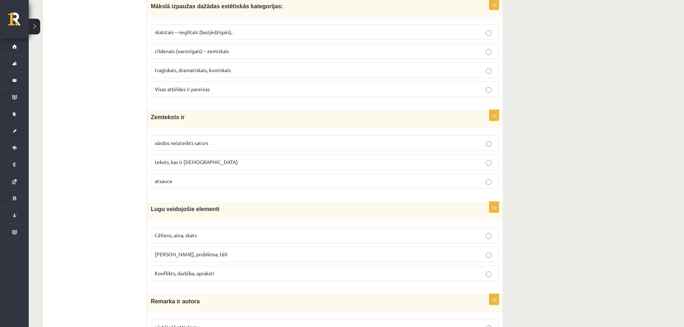
click at [219, 145] on p "vārdos neizteikts saturs" at bounding box center [325, 143] width 340 height 8
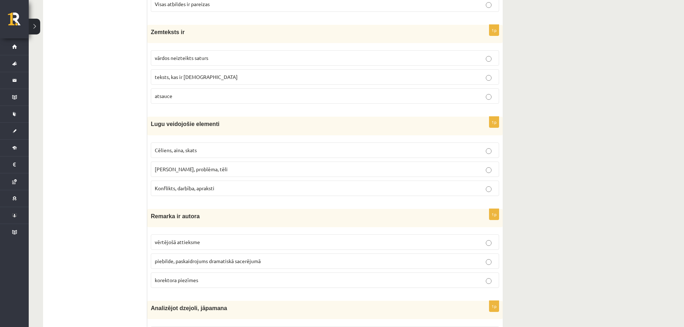
scroll to position [1191, 0]
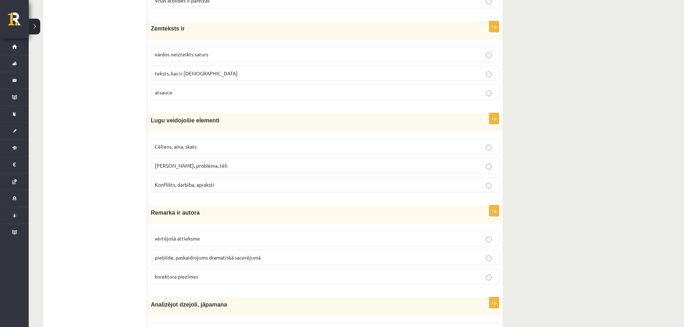
click at [223, 140] on label "Cēliens, aina, skats" at bounding box center [325, 146] width 348 height 15
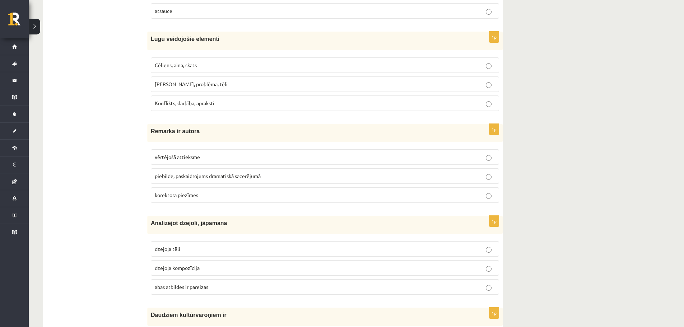
scroll to position [1301, 0]
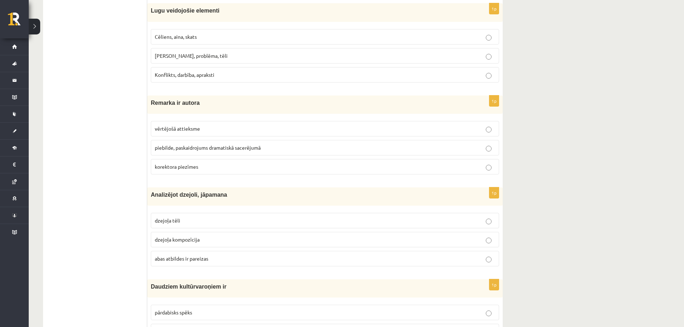
click at [183, 170] on p "korektora piezīmes" at bounding box center [325, 167] width 340 height 8
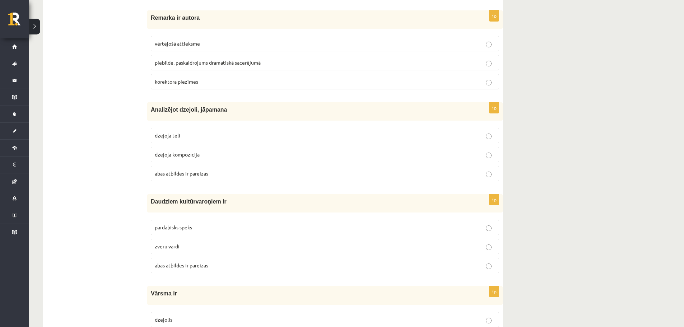
scroll to position [1390, 0]
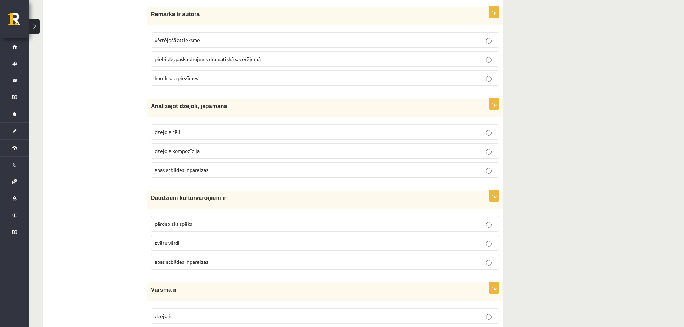
click at [180, 151] on span "dzejoļa kompozīcija" at bounding box center [177, 151] width 45 height 6
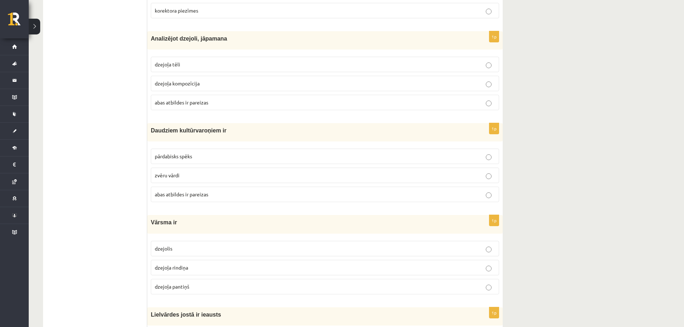
scroll to position [1468, 0]
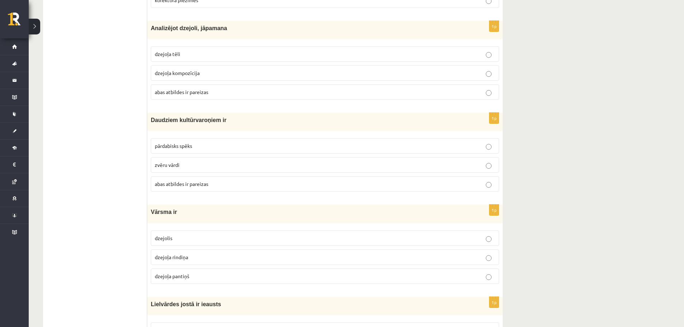
click at [171, 169] on label "zvēru vārdi" at bounding box center [325, 164] width 348 height 15
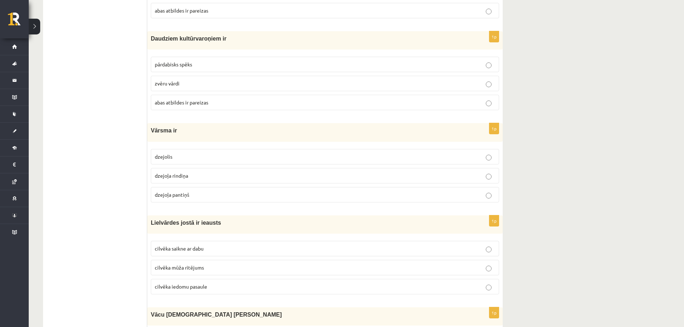
scroll to position [1567, 0]
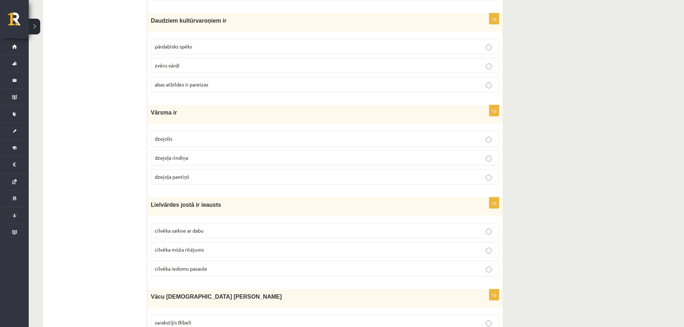
click at [169, 176] on span "dzejoļa pantiņš" at bounding box center [172, 176] width 34 height 6
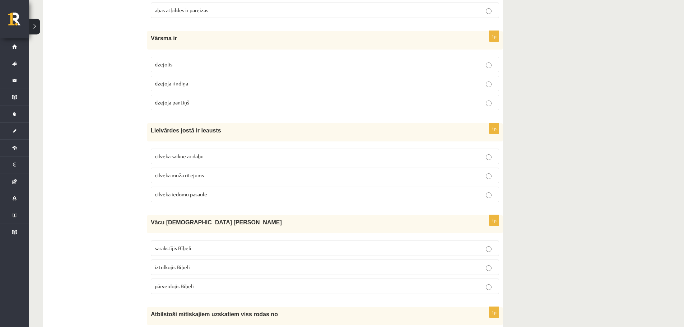
scroll to position [1662, 0]
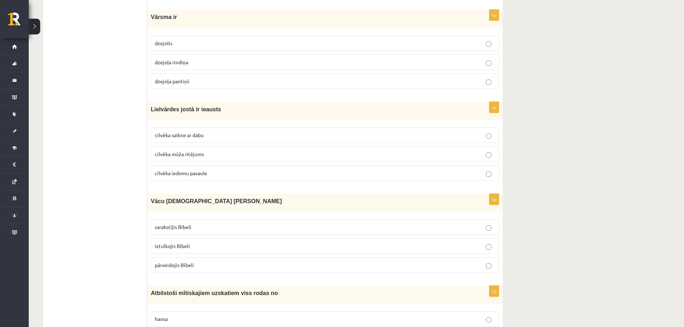
click at [195, 151] on span "cilvēka mūža ritējums" at bounding box center [179, 154] width 49 height 6
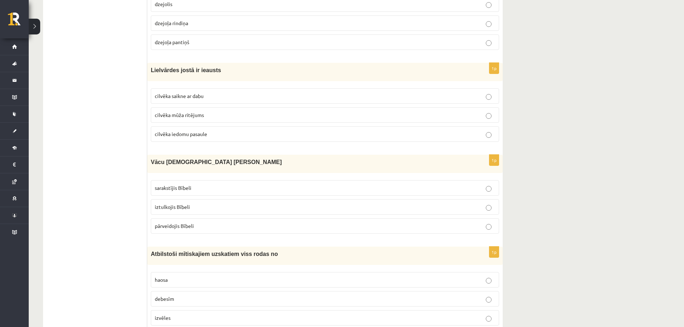
scroll to position [1705, 0]
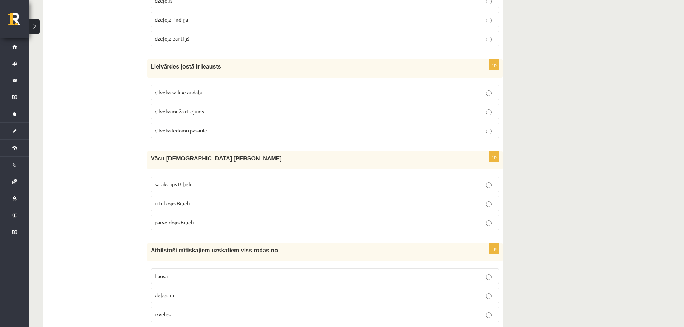
click at [231, 187] on p "sarakstījis Bībeli" at bounding box center [325, 185] width 340 height 8
drag, startPoint x: 468, startPoint y: 204, endPoint x: 468, endPoint y: 212, distance: 8.3
click at [468, 211] on label "iztulkojis Bībeli" at bounding box center [325, 203] width 348 height 15
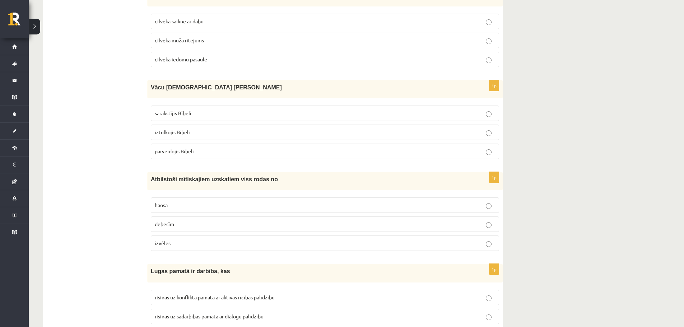
scroll to position [1833, 0]
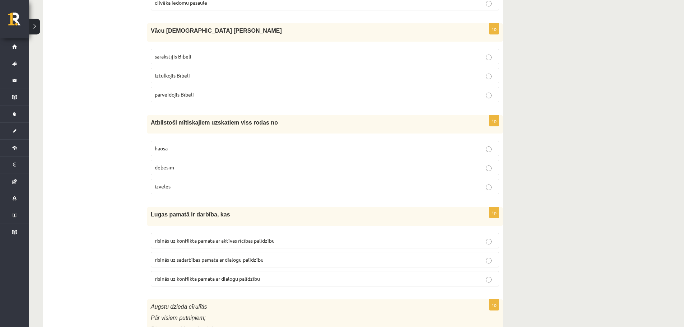
click at [296, 166] on p "debesīm" at bounding box center [325, 168] width 340 height 8
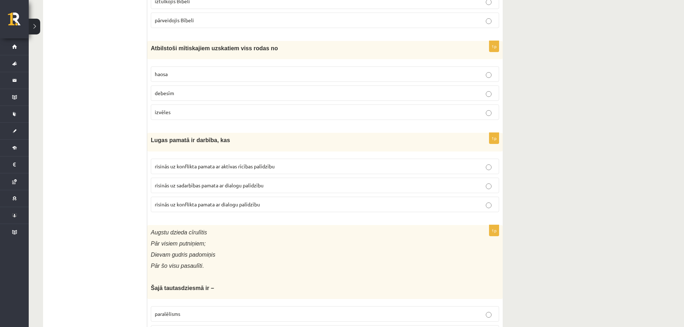
scroll to position [1960, 0]
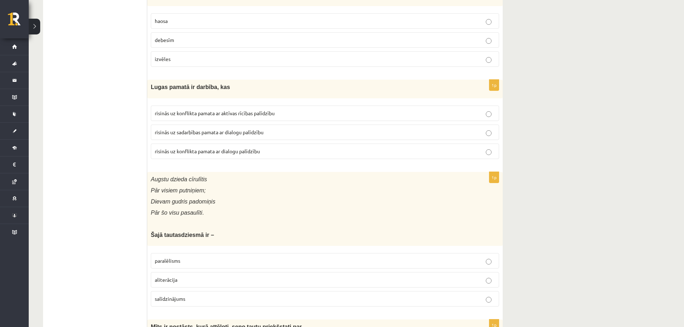
click at [481, 59] on p "izvēles" at bounding box center [325, 59] width 340 height 8
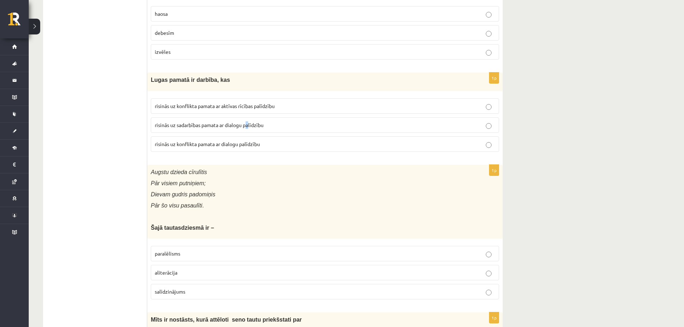
click at [259, 121] on fieldset "risinās uz konflikta pamata ar aktīvas rīcības palīdzību risinās uz sadarbības …" at bounding box center [325, 124] width 348 height 59
click at [454, 125] on p "risinās uz sadarbības pamata ar dialogu palīdzību" at bounding box center [325, 125] width 340 height 8
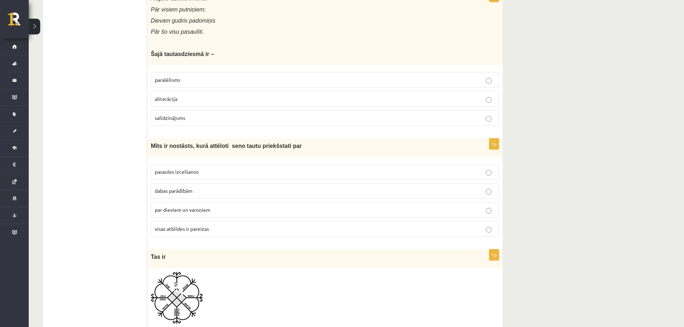
scroll to position [2127, 0]
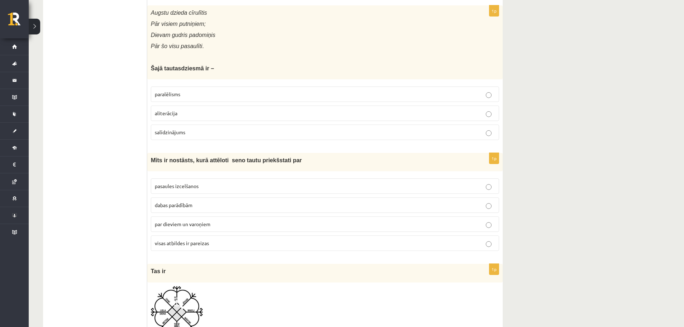
drag, startPoint x: 464, startPoint y: 93, endPoint x: 468, endPoint y: 92, distance: 4.1
click at [465, 92] on p "paralēlisms" at bounding box center [325, 94] width 340 height 8
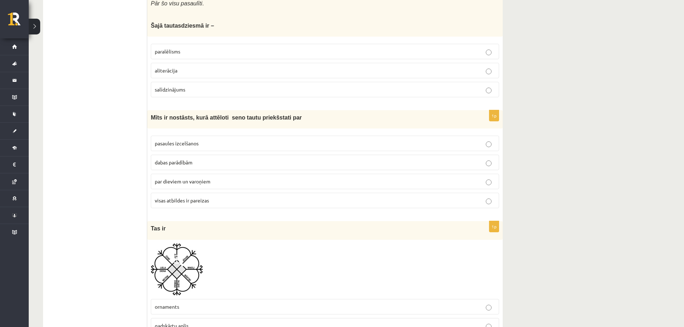
scroll to position [2209, 0]
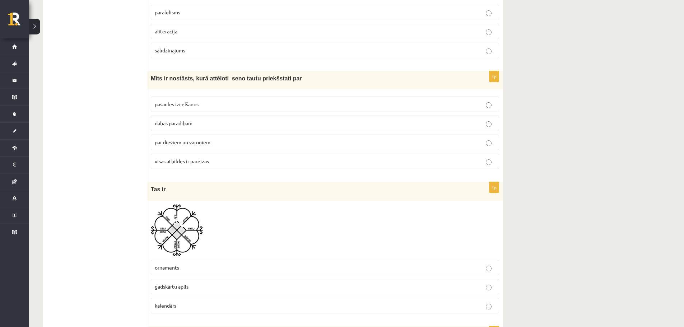
click at [183, 165] on p "visas atbildes ir pareizas" at bounding box center [325, 162] width 340 height 8
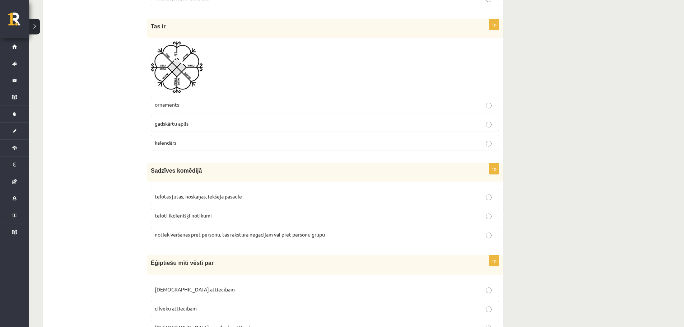
scroll to position [2354, 0]
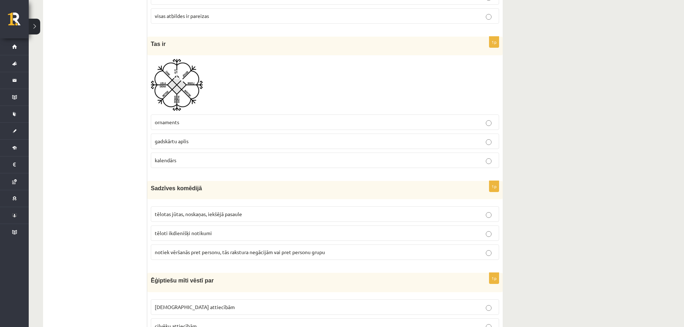
click at [189, 144] on p "gadskārtu aplis" at bounding box center [325, 141] width 340 height 8
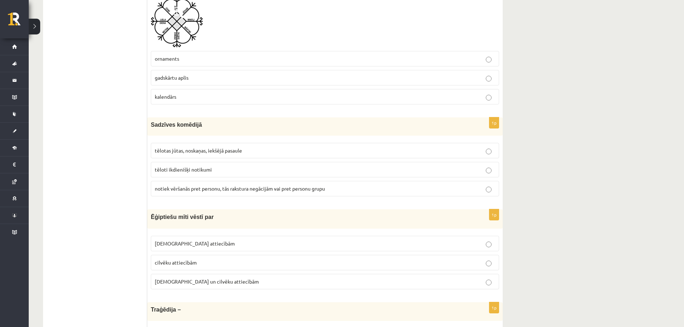
scroll to position [2436, 0]
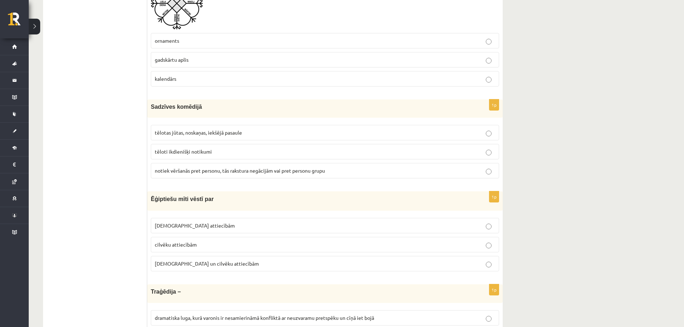
click at [211, 116] on div "Sadzīves komēdijā" at bounding box center [324, 108] width 355 height 18
click at [217, 129] on label "tēlotas jūtas, noskaņas, iekšējā pasaule" at bounding box center [325, 132] width 348 height 15
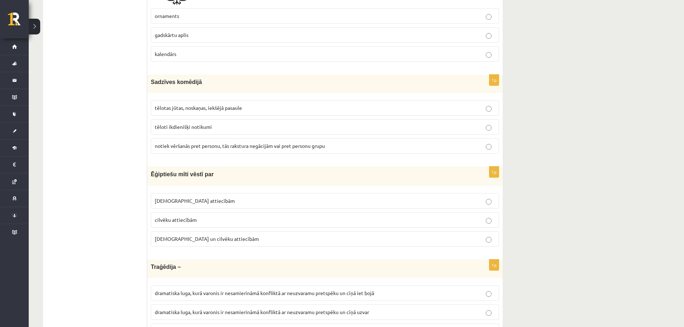
scroll to position [2464, 0]
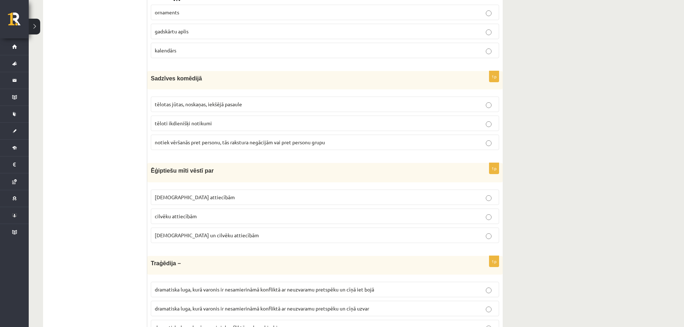
click at [379, 139] on p "notiek vēršanās pret personu, tās rakstura negācijām vai pret personu grupu" at bounding box center [325, 143] width 340 height 8
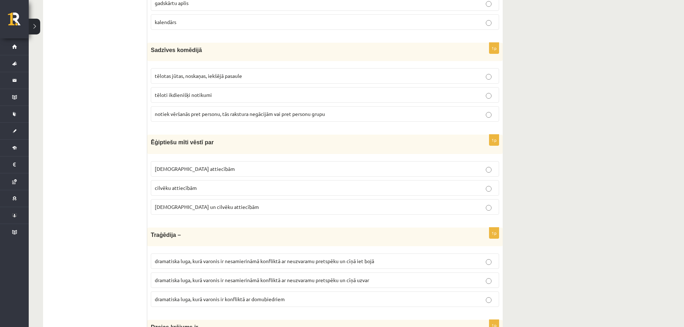
scroll to position [2499, 0]
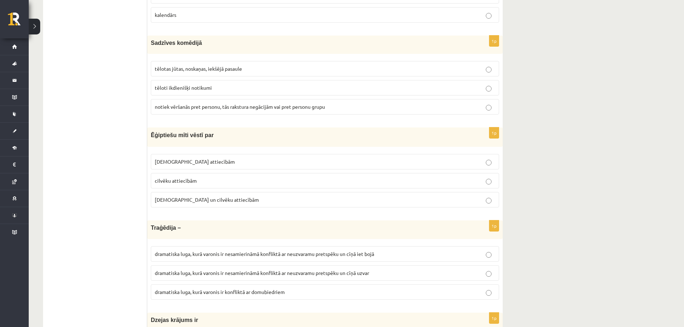
click at [191, 204] on p "Dievu un cilvēku attiecībām" at bounding box center [325, 200] width 340 height 8
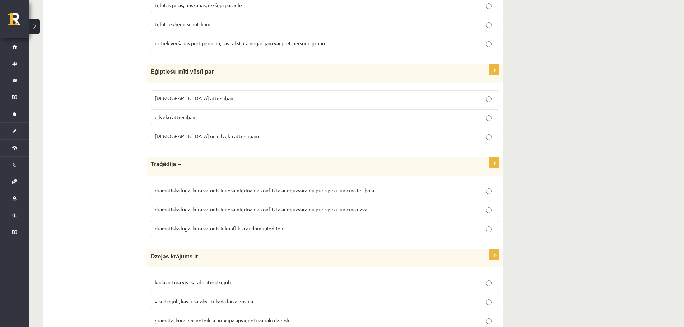
scroll to position [2567, 0]
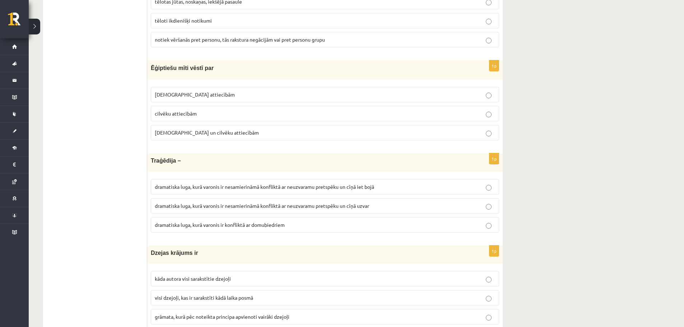
click at [277, 187] on span "dramatiska luga, kurā varonis ir nesamierināmā konfliktā ar neuzvaramu pretspēk…" at bounding box center [264, 186] width 219 height 6
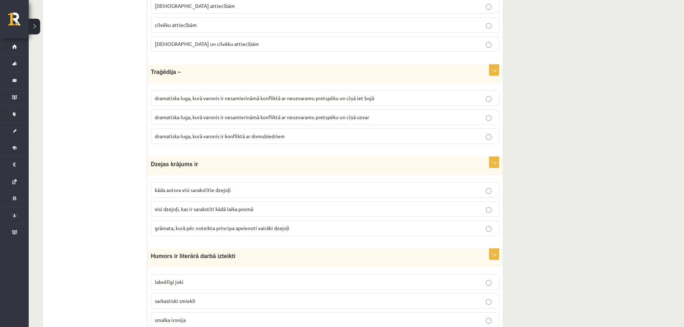
scroll to position [2659, 0]
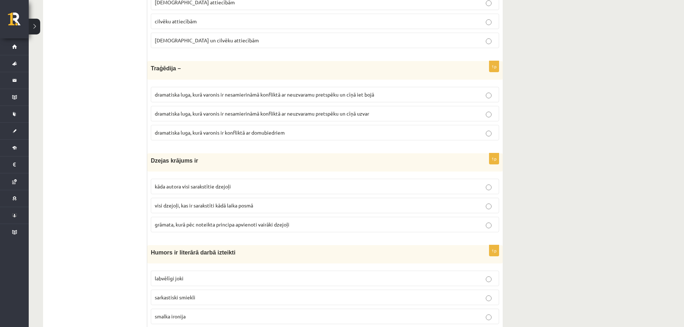
click at [252, 205] on span "visi dzejoļi, kas ir sarakstīti kādā laika posmā" at bounding box center [204, 205] width 98 height 6
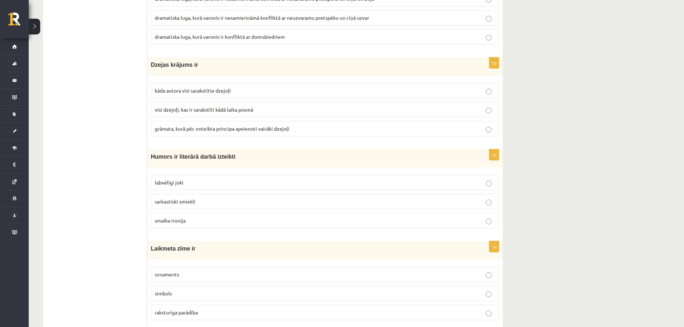
scroll to position [2765, 0]
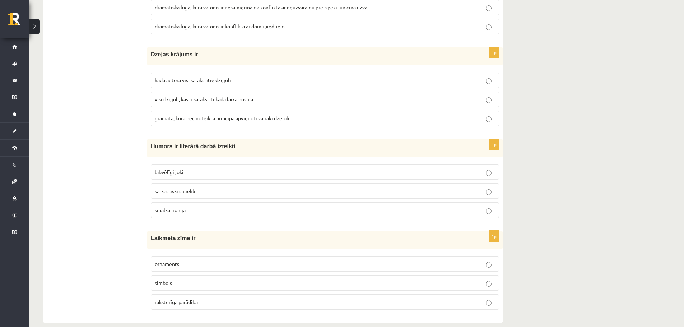
click at [210, 170] on p "labvēlīgi joki" at bounding box center [325, 172] width 340 height 8
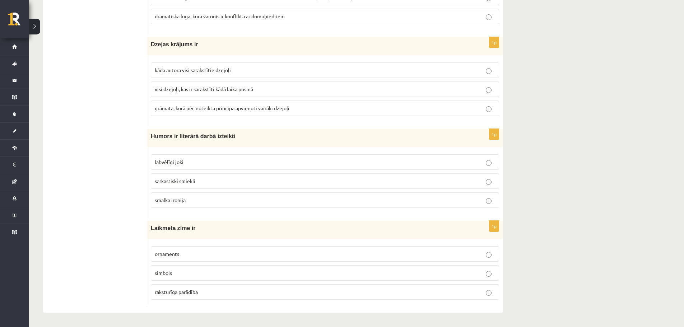
click at [156, 289] on span "raksturīga parādība" at bounding box center [176, 292] width 43 height 6
click at [371, 293] on p "raksturīga parādība" at bounding box center [325, 292] width 340 height 8
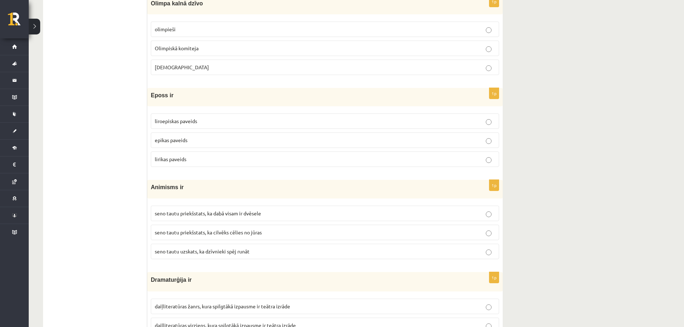
scroll to position [0, 0]
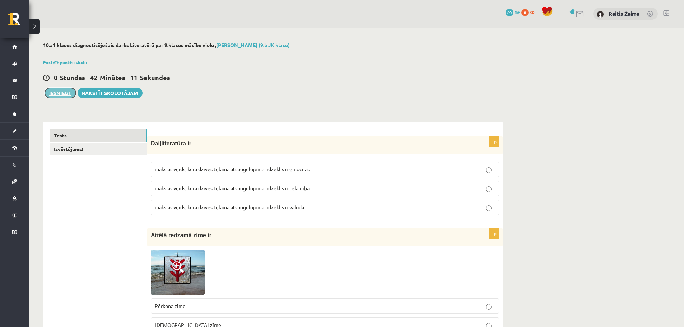
click at [60, 94] on button "Iesniegt" at bounding box center [60, 93] width 31 height 10
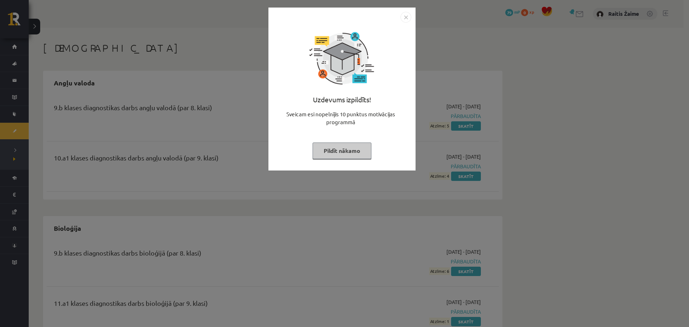
click at [399, 19] on div at bounding box center [342, 17] width 139 height 11
click at [404, 20] on img "Close" at bounding box center [406, 17] width 11 height 11
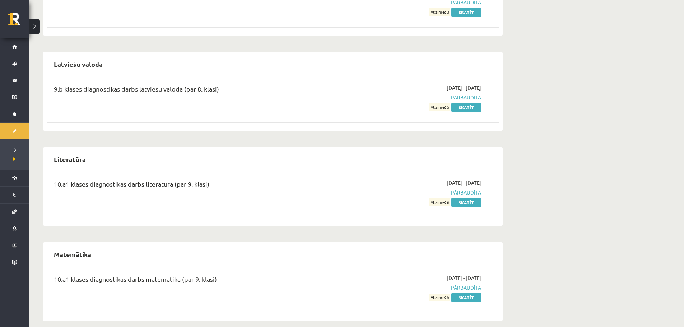
scroll to position [643, 0]
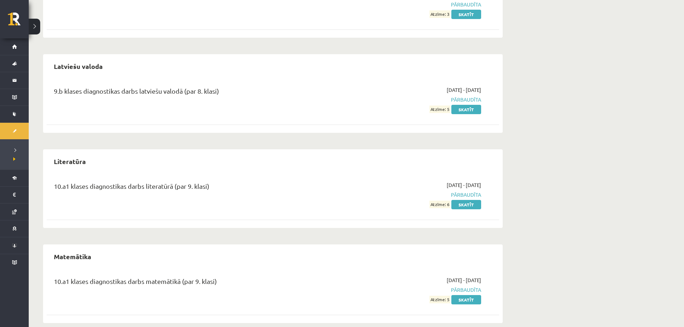
click at [477, 198] on span "Pārbaudīta" at bounding box center [413, 195] width 135 height 8
click at [474, 201] on link "Skatīt" at bounding box center [466, 204] width 30 height 9
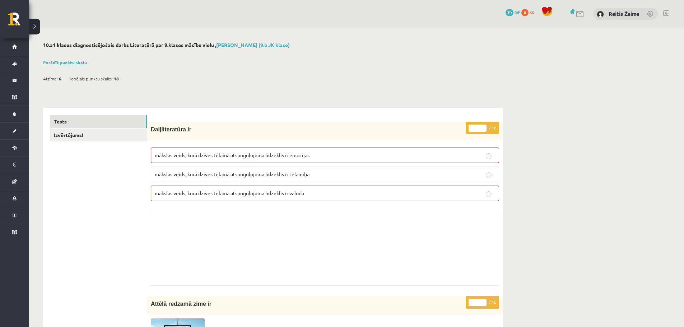
scroll to position [134, 0]
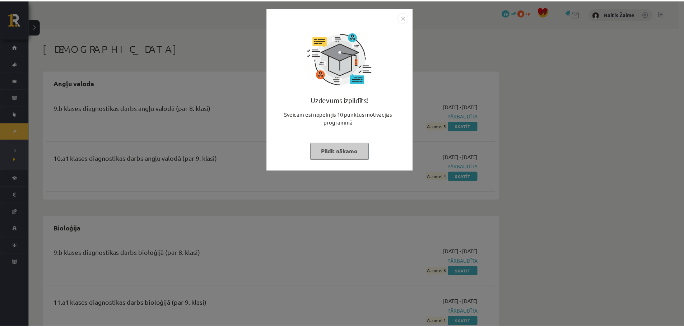
scroll to position [643, 0]
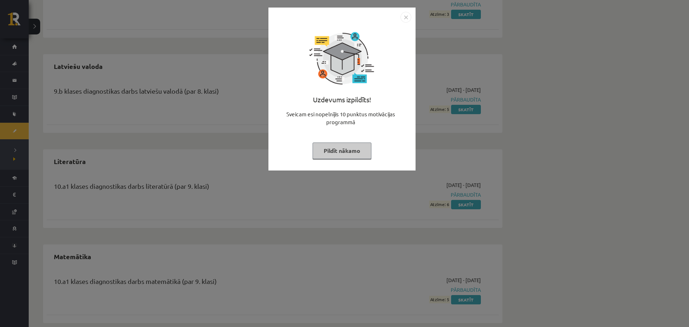
click at [407, 18] on img "Close" at bounding box center [406, 17] width 11 height 11
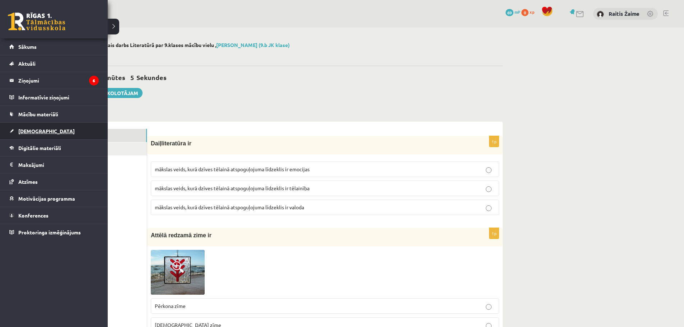
click at [20, 128] on span "[DEMOGRAPHIC_DATA]" at bounding box center [46, 131] width 56 height 6
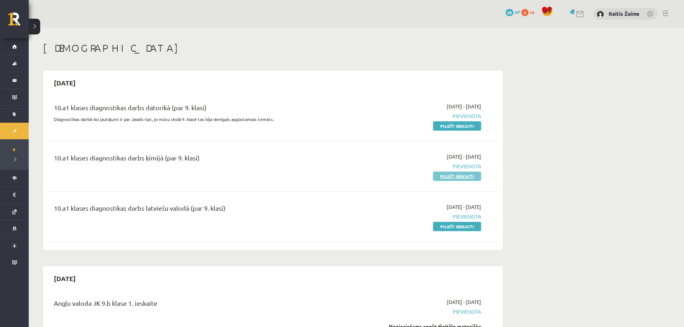
click at [460, 177] on link "Pildīt ieskaiti" at bounding box center [457, 176] width 48 height 9
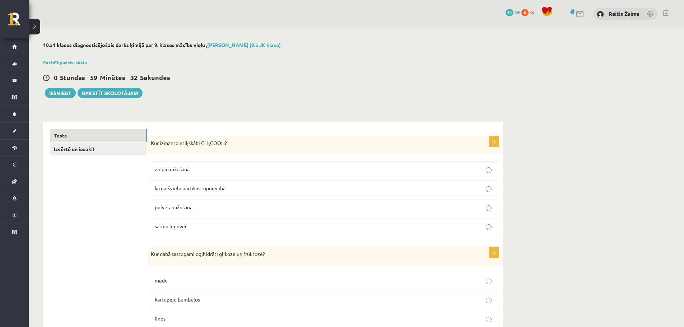
click at [341, 201] on label "pulvera ražošanā" at bounding box center [325, 207] width 348 height 15
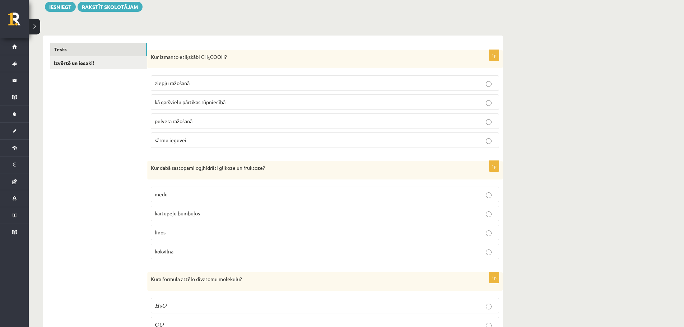
scroll to position [119, 0]
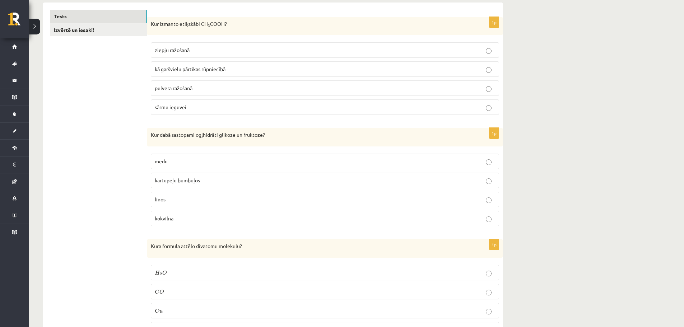
click at [194, 163] on p "medū" at bounding box center [325, 162] width 340 height 8
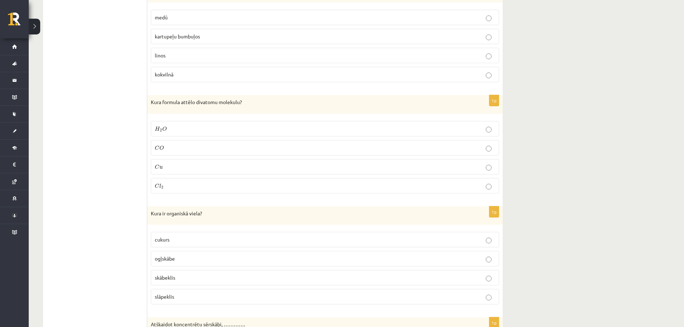
scroll to position [284, 0]
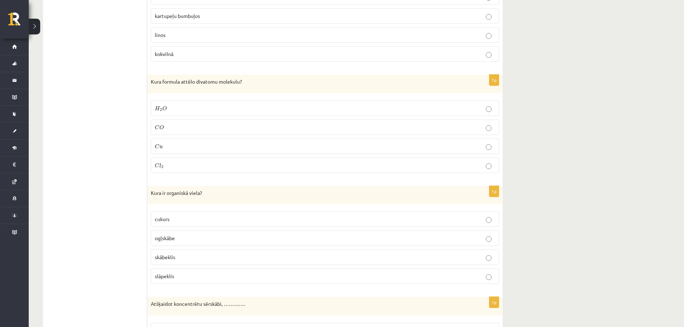
click at [221, 164] on p "C l 2 C l 2" at bounding box center [325, 166] width 340 height 8
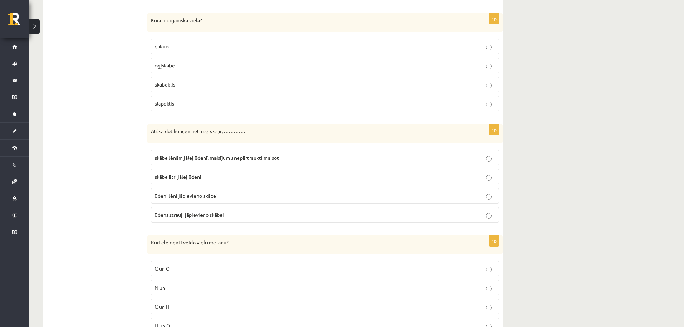
scroll to position [469, 0]
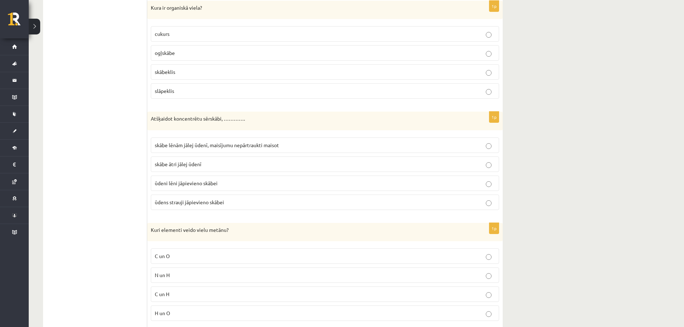
click at [449, 29] on label "cukurs" at bounding box center [325, 33] width 348 height 15
click at [228, 146] on span "skābe lēnām jālej ūdenī, maisījumu nepārtraukti maisot" at bounding box center [217, 145] width 124 height 6
click at [176, 295] on p "C un H" at bounding box center [325, 294] width 340 height 8
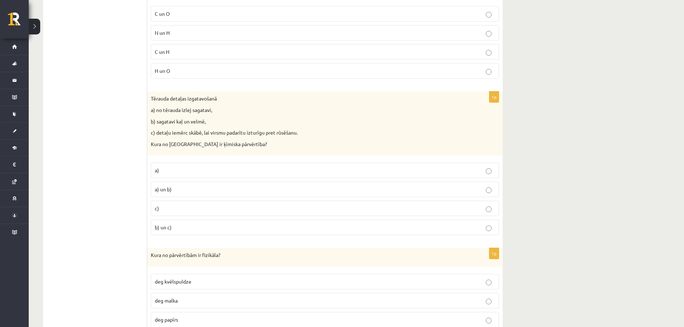
scroll to position [715, 0]
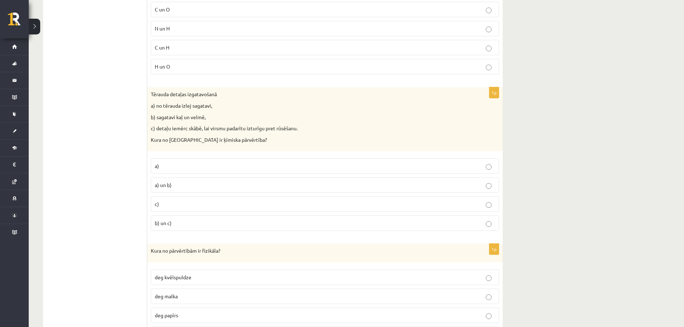
click at [198, 207] on p "c)" at bounding box center [325, 204] width 340 height 8
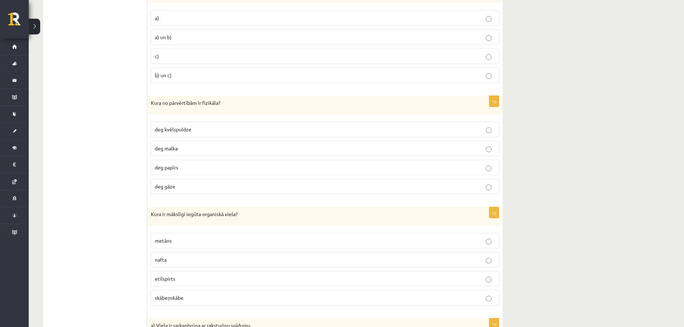
scroll to position [871, 0]
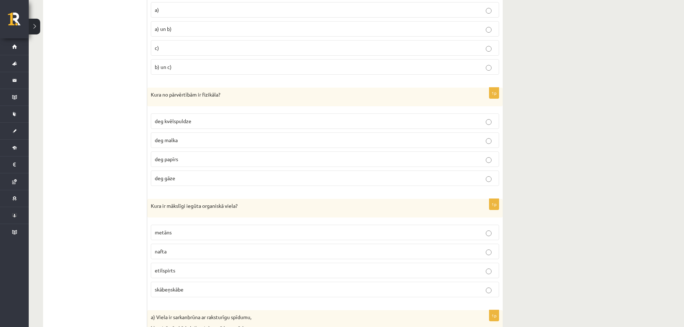
click at [205, 140] on p "deg malka" at bounding box center [325, 140] width 340 height 8
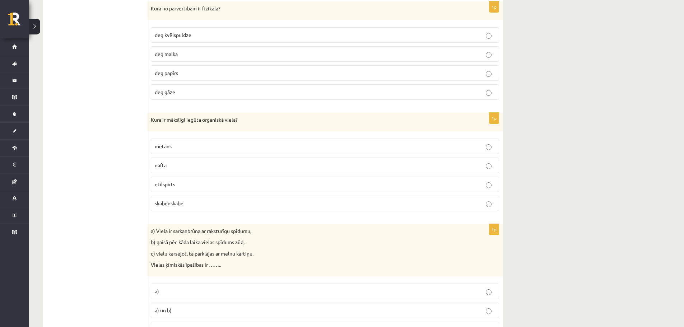
scroll to position [995, 0]
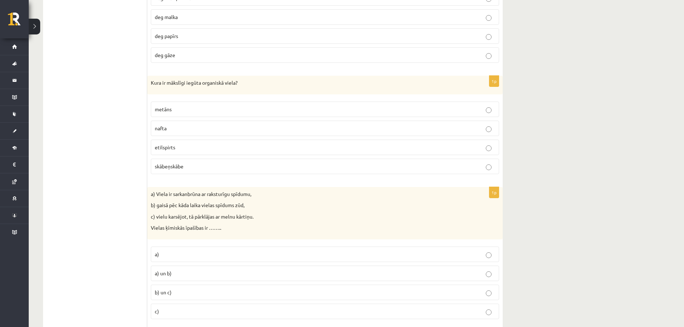
click at [221, 111] on p "metāns" at bounding box center [325, 110] width 340 height 8
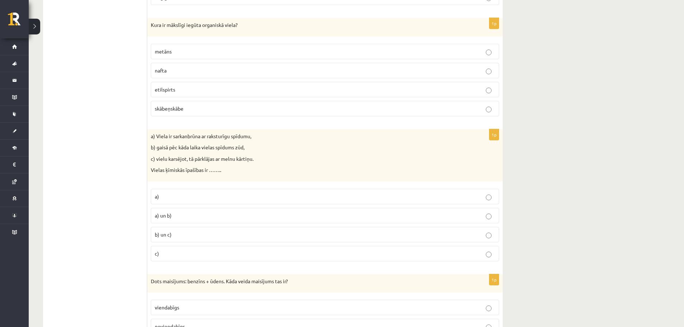
scroll to position [1061, 0]
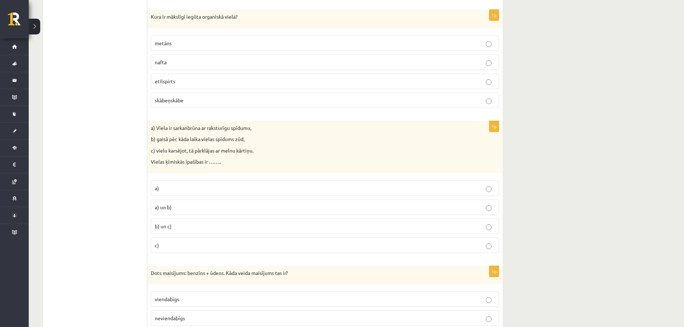
click at [174, 209] on p "a) un b)" at bounding box center [325, 208] width 340 height 8
click at [316, 225] on p "b) un c)" at bounding box center [325, 227] width 340 height 8
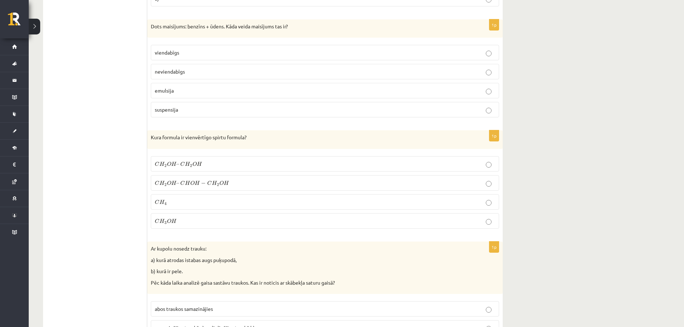
scroll to position [1324, 0]
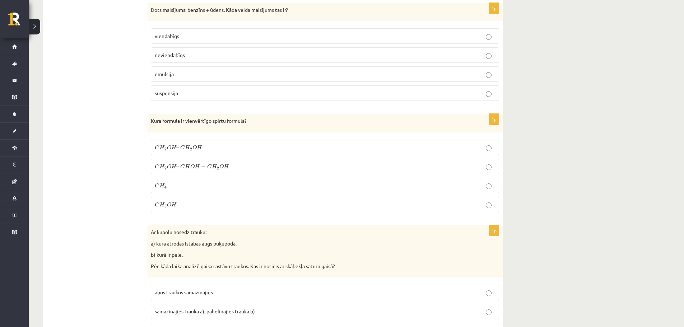
click at [198, 54] on p "neviendabīgs" at bounding box center [325, 55] width 340 height 8
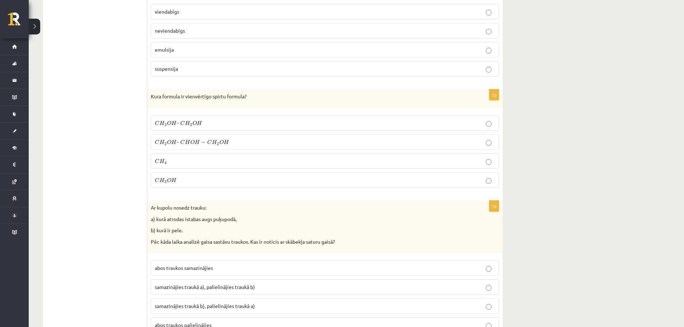
scroll to position [1356, 0]
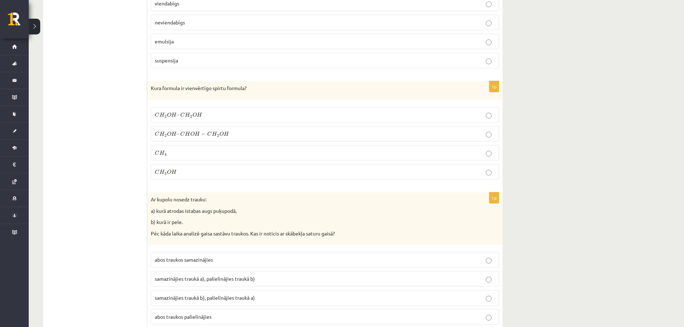
click at [177, 172] on p "C H 3 O H C H 3 O H" at bounding box center [325, 172] width 340 height 8
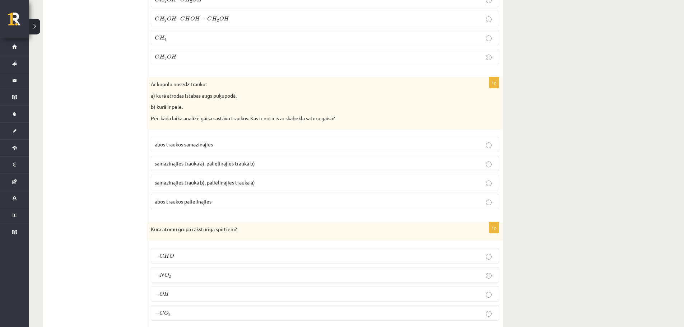
scroll to position [1459, 0]
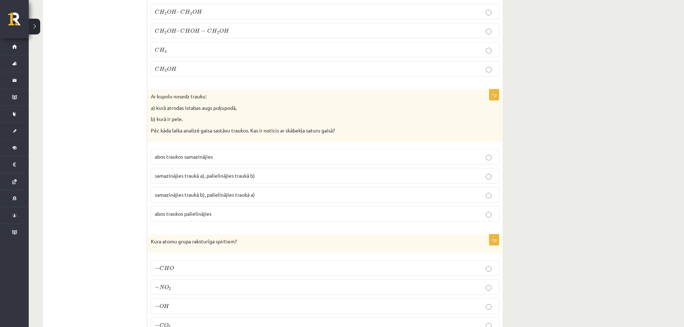
click at [218, 201] on label "samazinājies traukā b), palielinājies traukā a)" at bounding box center [325, 194] width 348 height 15
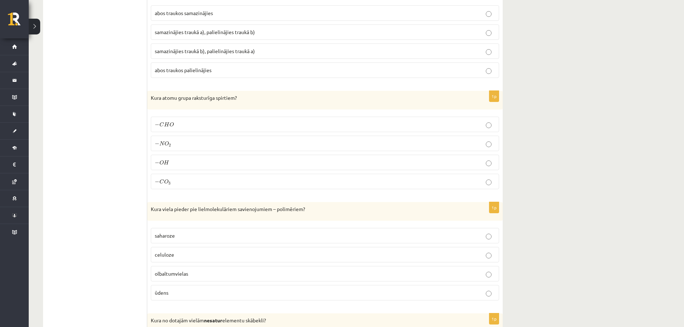
scroll to position [1619, 0]
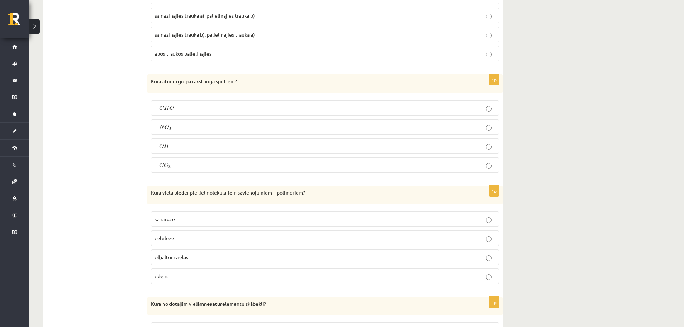
click at [234, 103] on label "− C H O − C H O" at bounding box center [325, 107] width 348 height 15
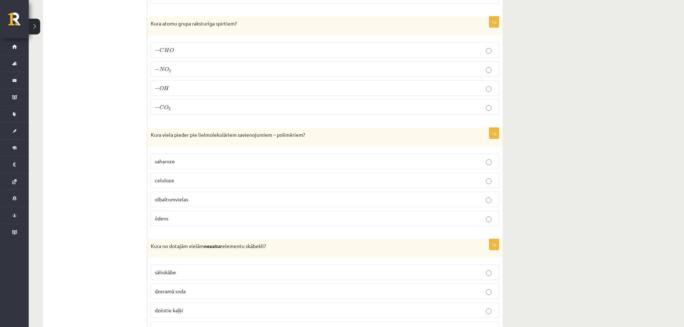
scroll to position [1661, 0]
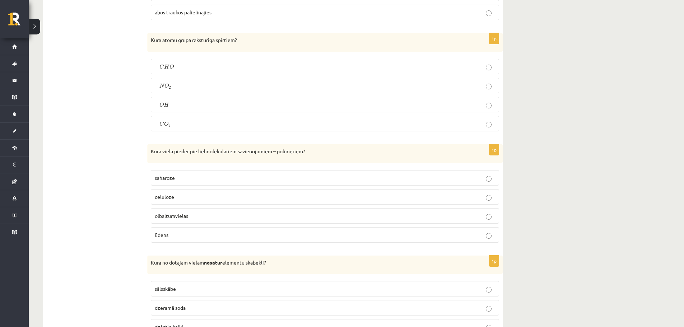
click at [232, 196] on p "celuloze" at bounding box center [325, 197] width 340 height 8
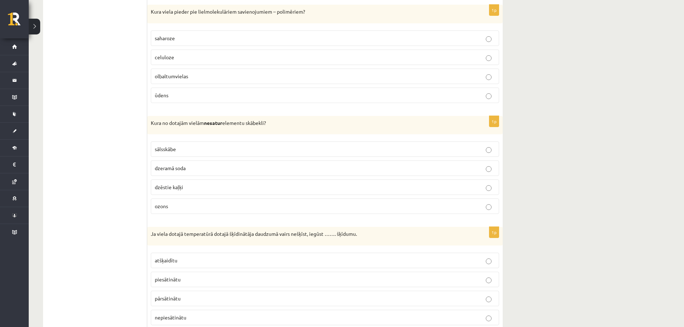
scroll to position [1805, 0]
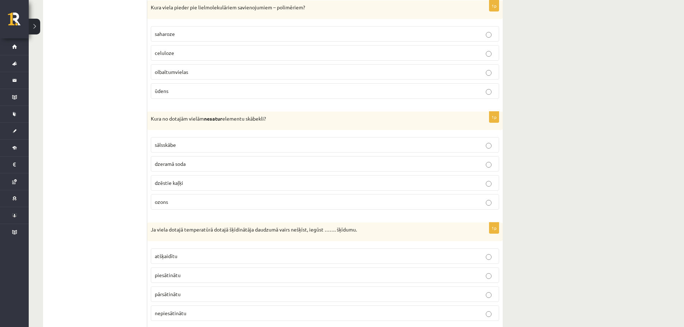
click at [251, 196] on label "ozons" at bounding box center [325, 201] width 348 height 15
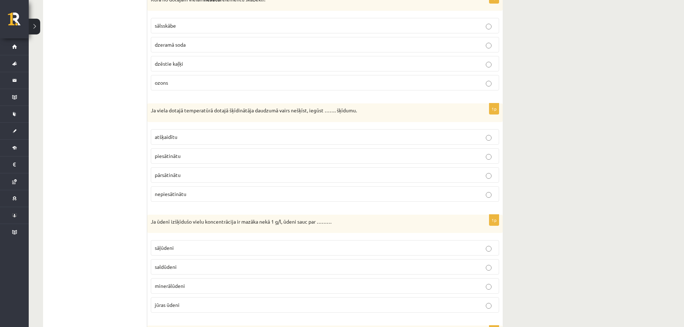
scroll to position [1932, 0]
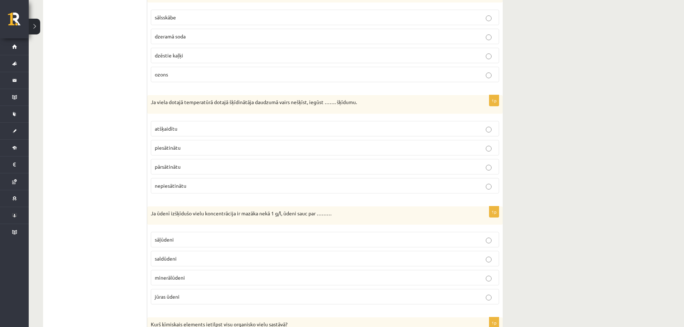
click at [233, 150] on p "piesātinātu" at bounding box center [325, 148] width 340 height 8
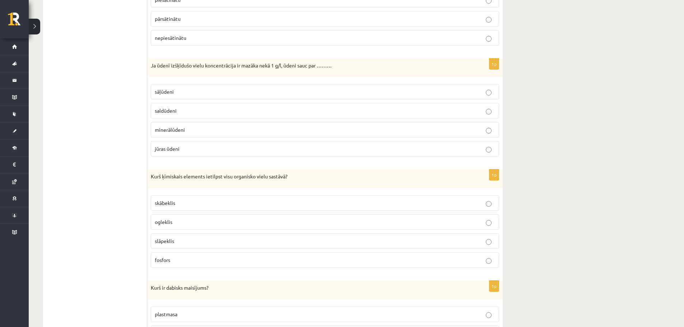
scroll to position [1993, 0]
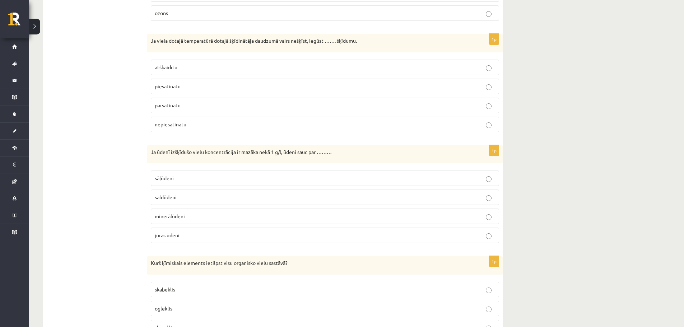
click at [210, 175] on p "sāļūdeni" at bounding box center [325, 178] width 340 height 8
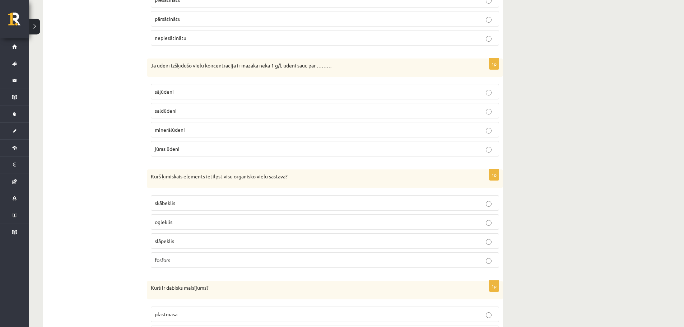
scroll to position [2084, 0]
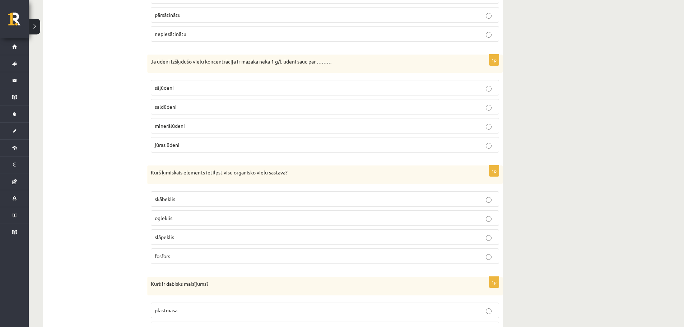
click at [209, 195] on label "skābeklis" at bounding box center [325, 198] width 348 height 15
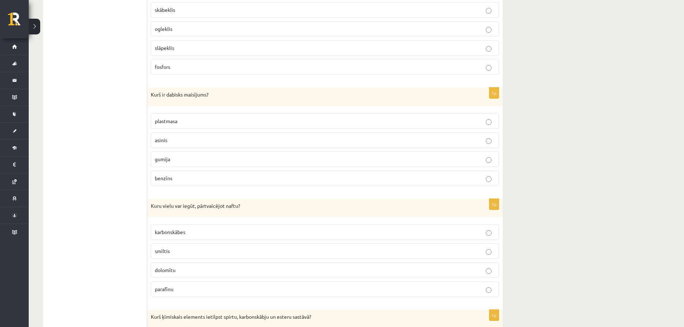
scroll to position [2281, 0]
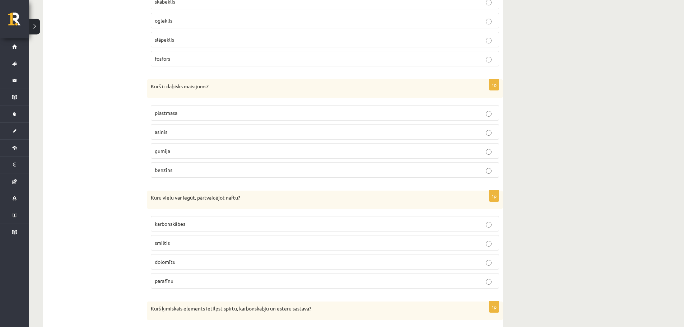
click at [196, 134] on p "asinis" at bounding box center [325, 132] width 340 height 8
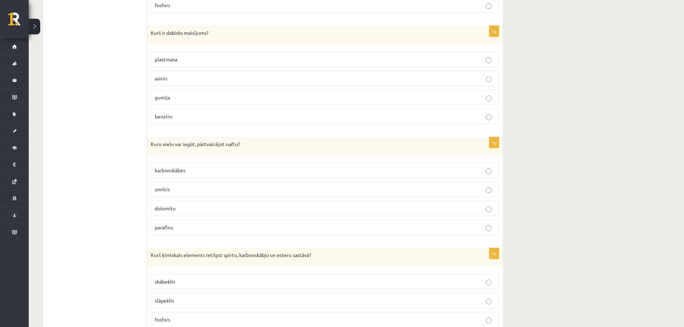
scroll to position [2347, 0]
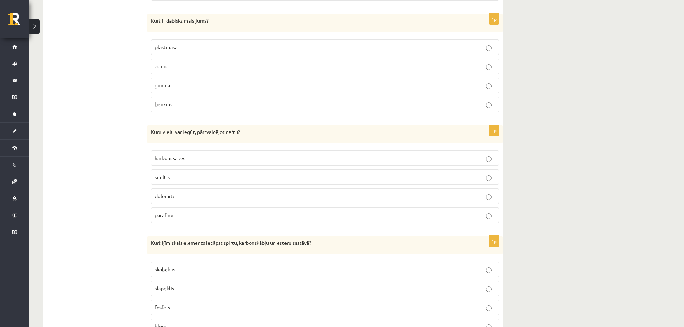
click at [182, 161] on span "karbonskābes" at bounding box center [170, 158] width 31 height 6
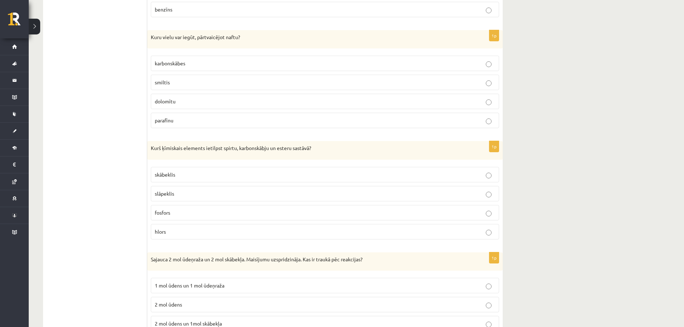
scroll to position [2474, 0]
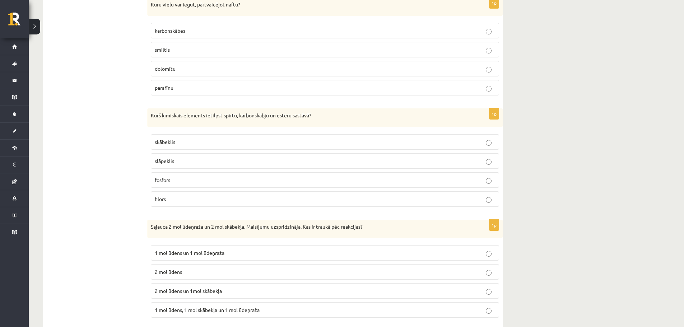
click at [213, 201] on p "hlors" at bounding box center [325, 199] width 340 height 8
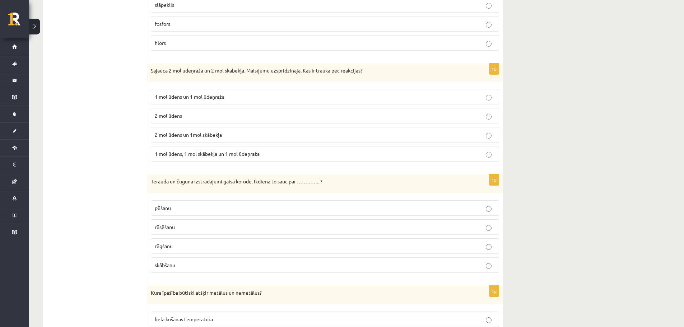
scroll to position [2635, 0]
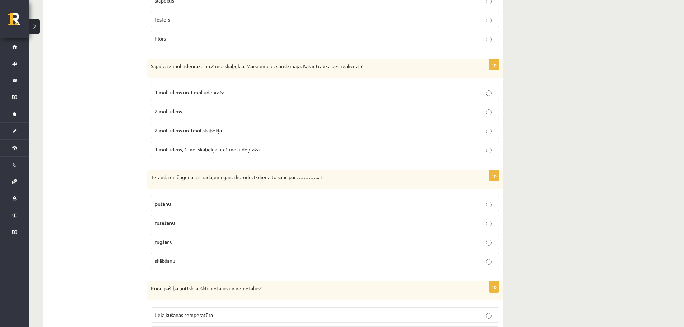
click at [215, 134] on p "2 mol ūdens un 1mol skābekļa" at bounding box center [325, 131] width 340 height 8
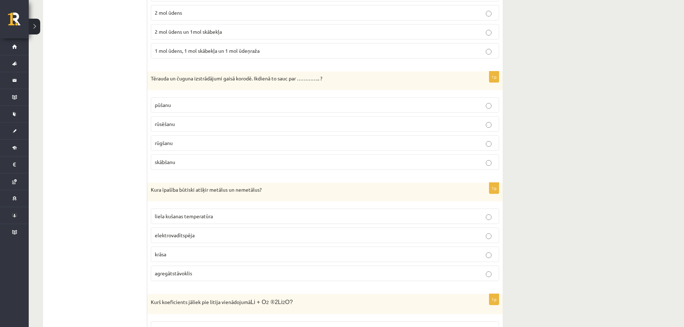
scroll to position [2729, 0]
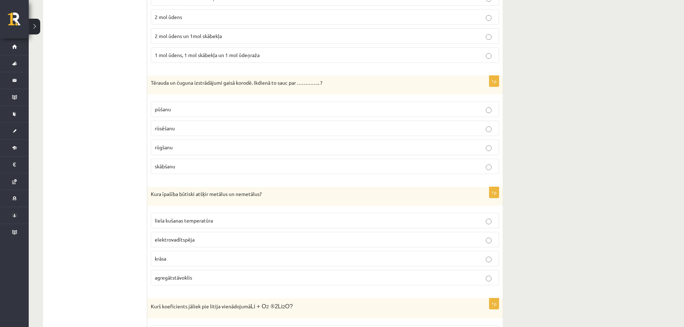
click at [198, 131] on p "rūsēšanu" at bounding box center [325, 129] width 340 height 8
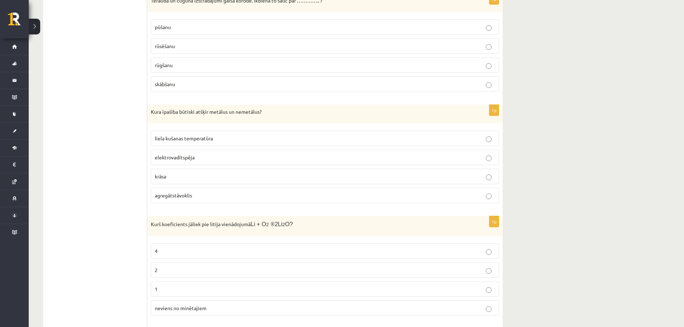
scroll to position [2824, 0]
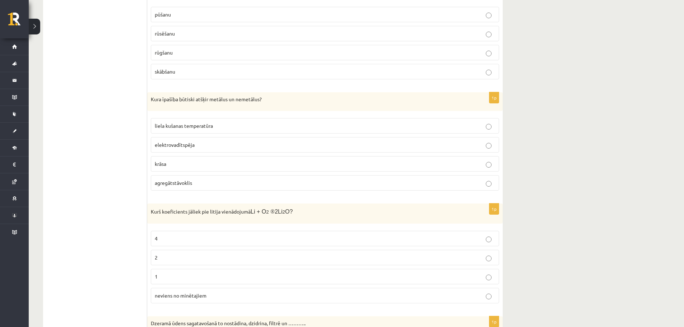
click at [216, 182] on p "agregātstāvoklis" at bounding box center [325, 183] width 340 height 8
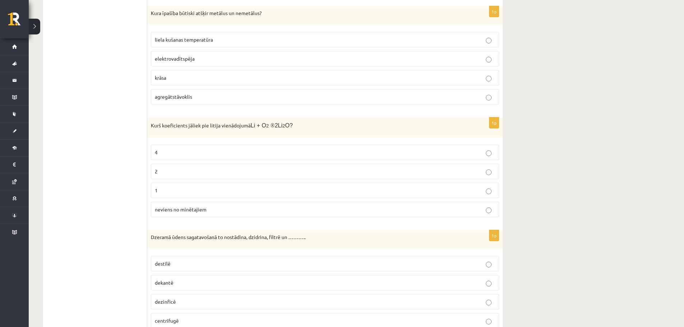
scroll to position [2923, 0]
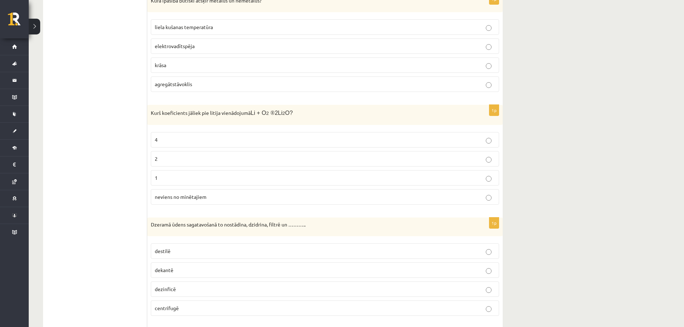
click at [211, 161] on p "2" at bounding box center [325, 159] width 340 height 8
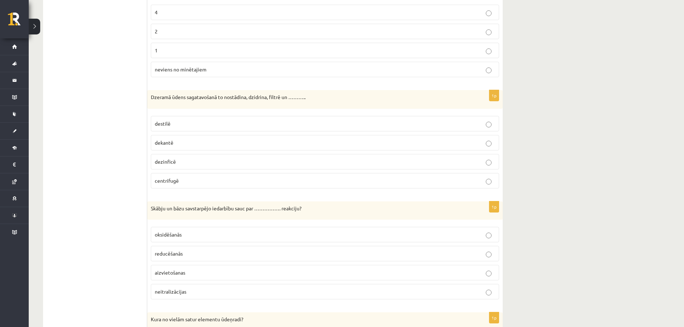
scroll to position [3099, 0]
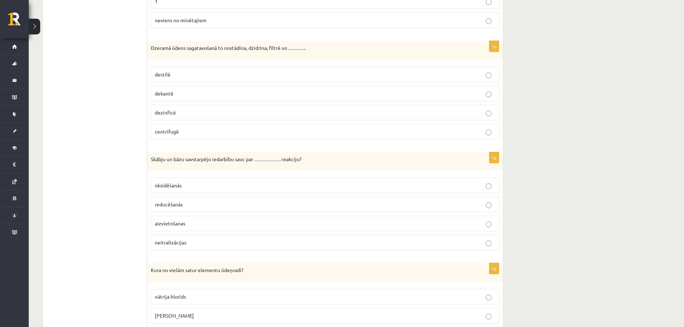
click at [194, 76] on p "destilē" at bounding box center [325, 75] width 340 height 8
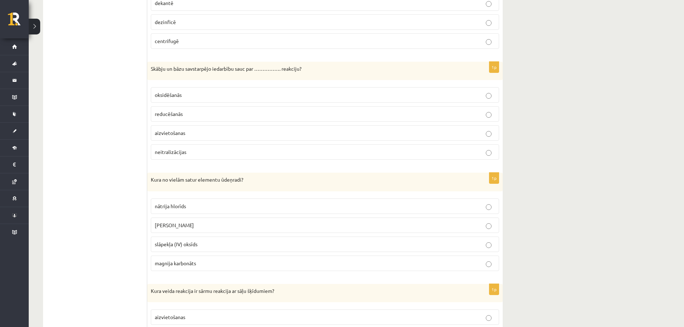
scroll to position [3206, 0]
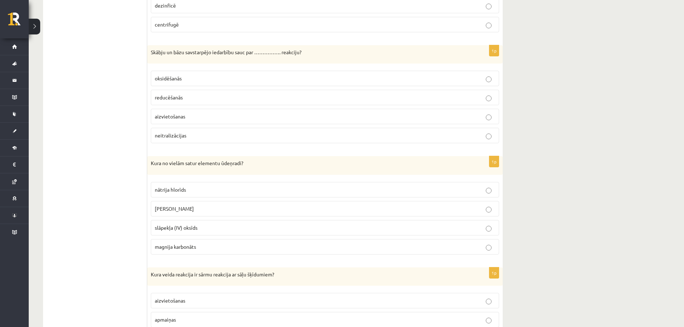
click at [190, 79] on p "oksidēšanās" at bounding box center [325, 79] width 340 height 8
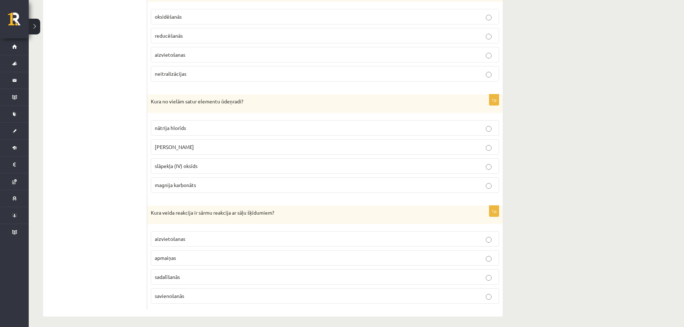
scroll to position [3272, 0]
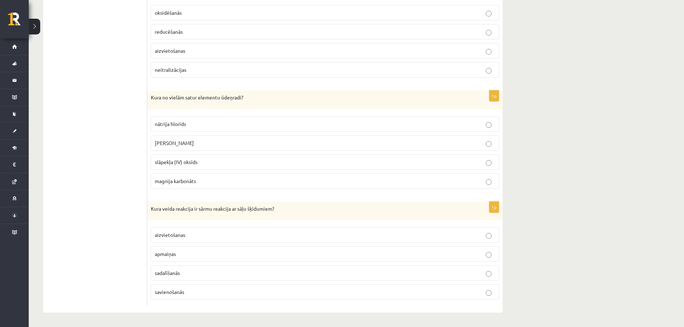
click at [206, 128] on label "nātrija hlorīds" at bounding box center [325, 123] width 348 height 15
click at [248, 262] on fieldset "aizvietošanas apmaiņas sadalīšanās savienošanās" at bounding box center [325, 263] width 348 height 78
click at [437, 275] on p "sadalīšanās" at bounding box center [325, 273] width 340 height 8
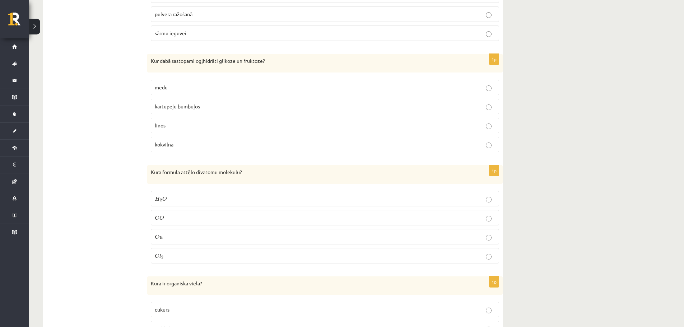
scroll to position [0, 0]
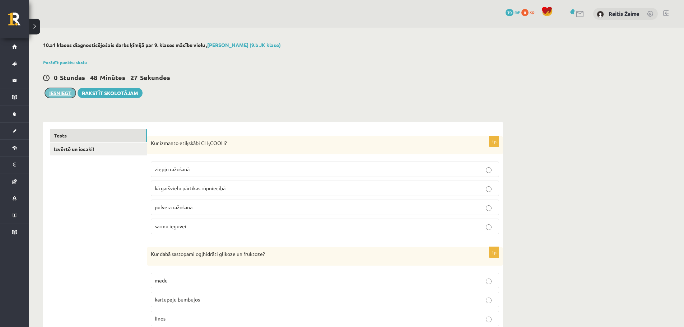
click at [56, 91] on button "Iesniegt" at bounding box center [60, 93] width 31 height 10
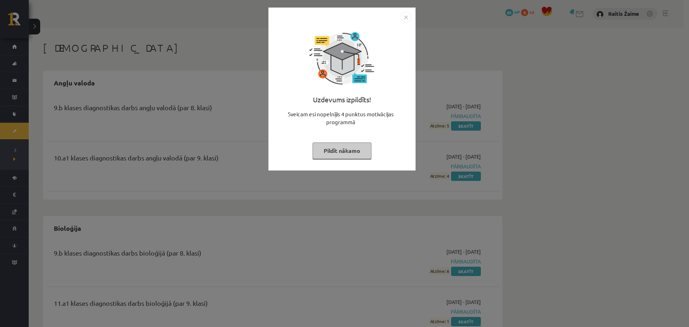
click at [406, 19] on img "Close" at bounding box center [406, 17] width 11 height 11
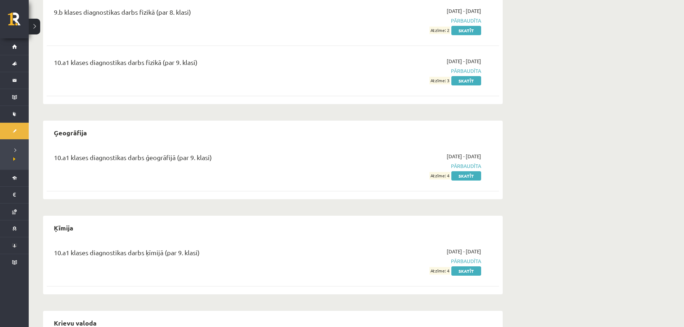
scroll to position [415, 0]
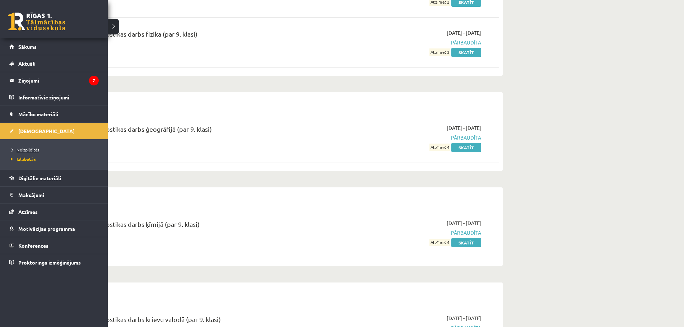
click at [27, 150] on span "Neizpildītās" at bounding box center [24, 150] width 30 height 6
